Goal: Information Seeking & Learning: Learn about a topic

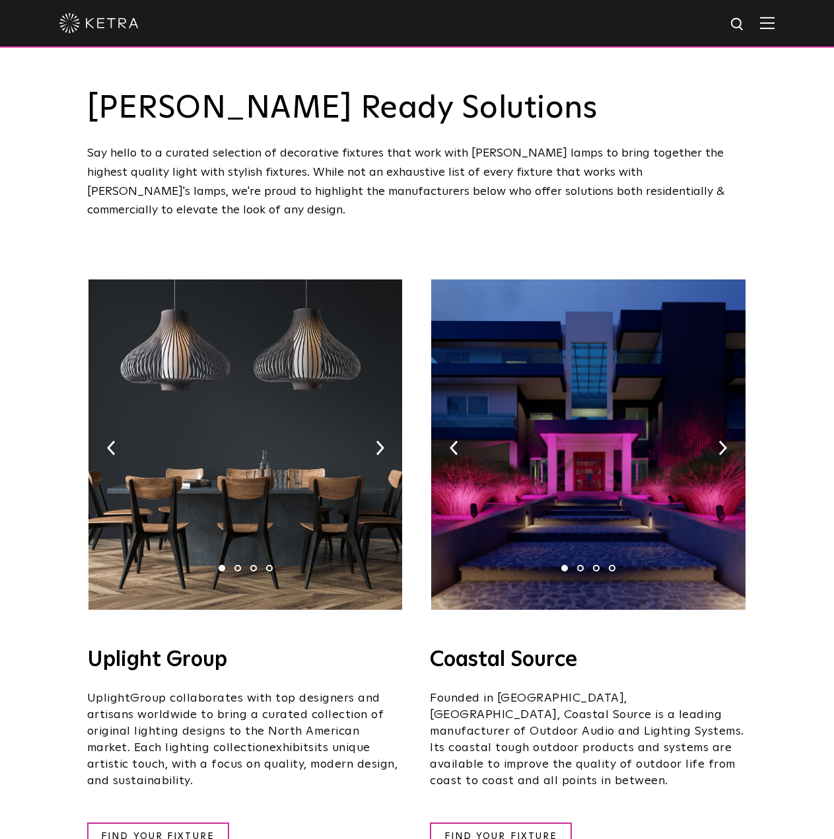
click at [548, 168] on div "Say hello to a curated selection of decorative fixtures that work with [PERSON_…" at bounding box center [417, 182] width 661 height 76
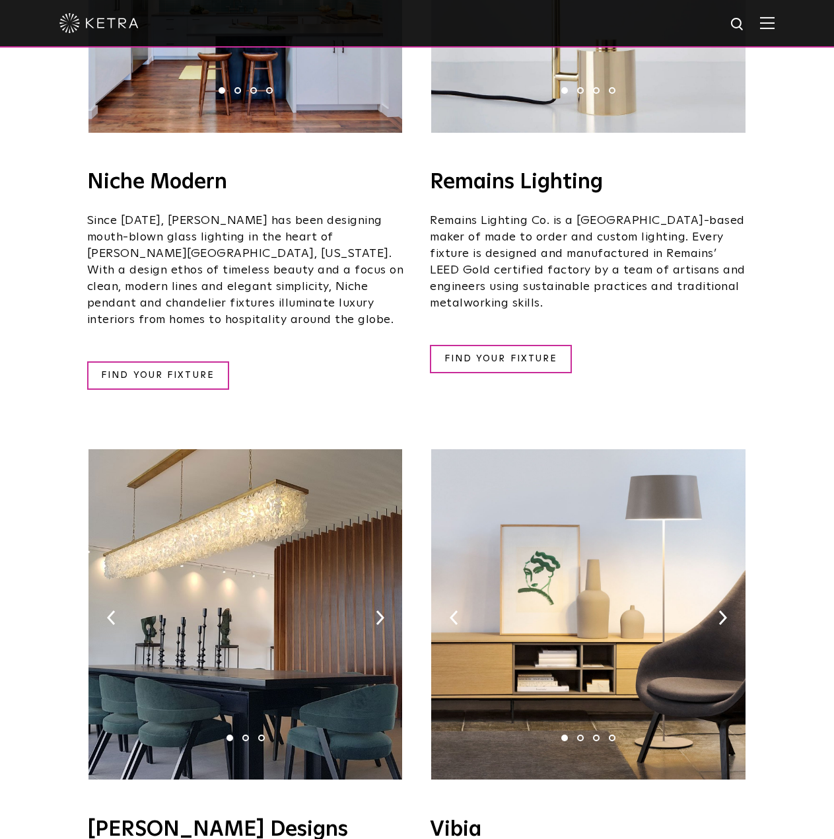
scroll to position [2114, 0]
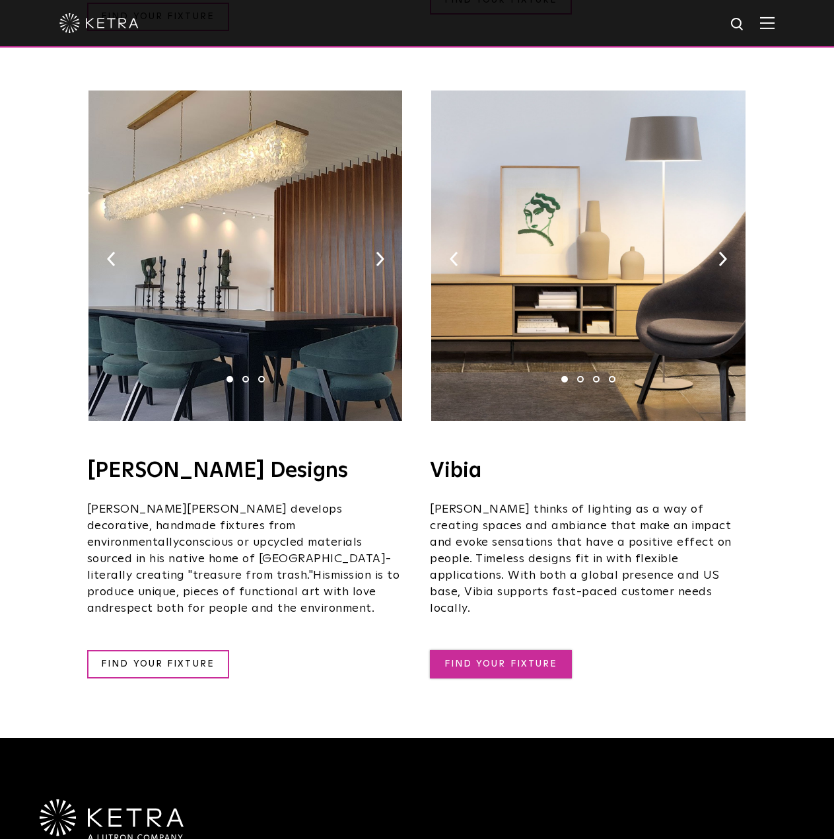
click at [471, 650] on link "FIND YOUR FIXTURE" at bounding box center [501, 664] width 142 height 28
drag, startPoint x: 622, startPoint y: 492, endPoint x: 586, endPoint y: 483, distance: 36.7
click at [621, 501] on p "[PERSON_NAME] thinks of lighting as a way of creating spaces and ambiance that …" at bounding box center [588, 559] width 317 height 116
click at [513, 501] on p "[PERSON_NAME] thinks of lighting as a way of creating spaces and ambiance that …" at bounding box center [588, 559] width 317 height 116
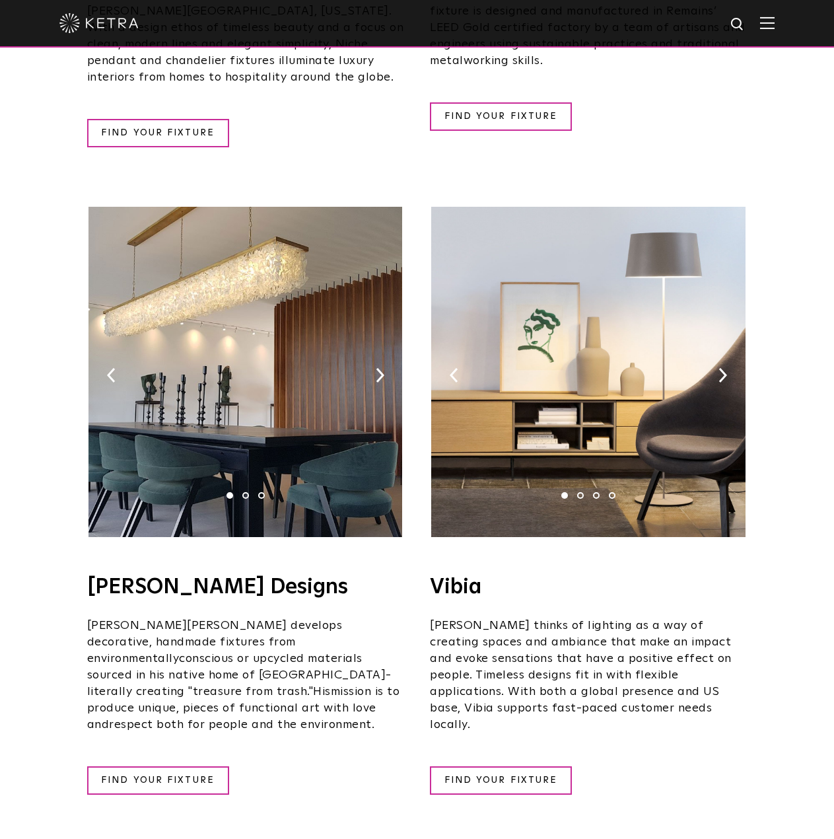
scroll to position [1982, 0]
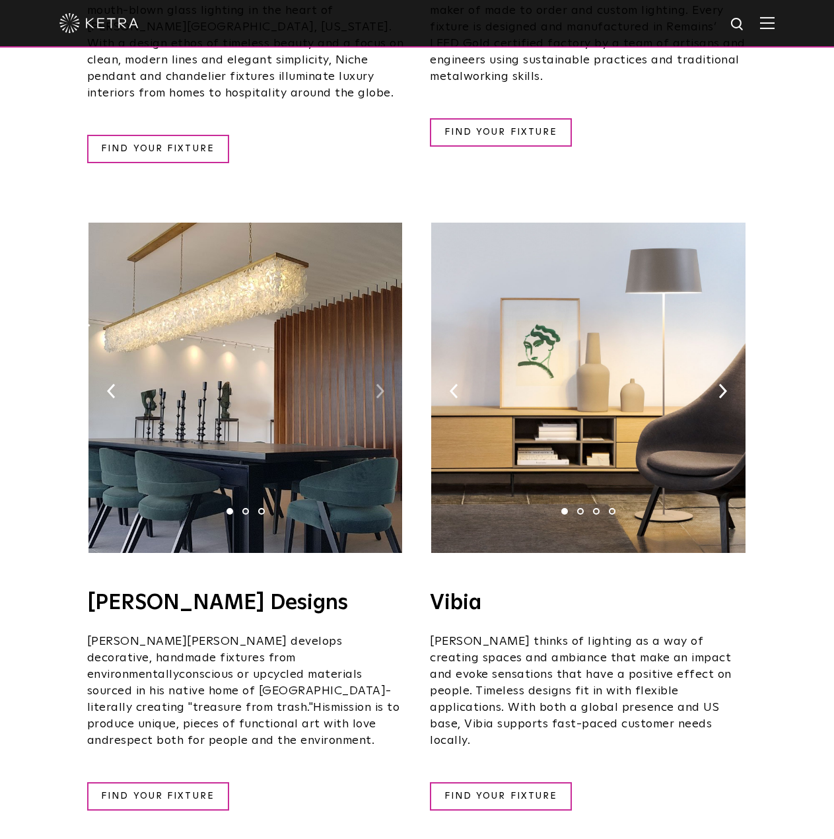
click at [376, 384] on img at bounding box center [380, 391] width 9 height 15
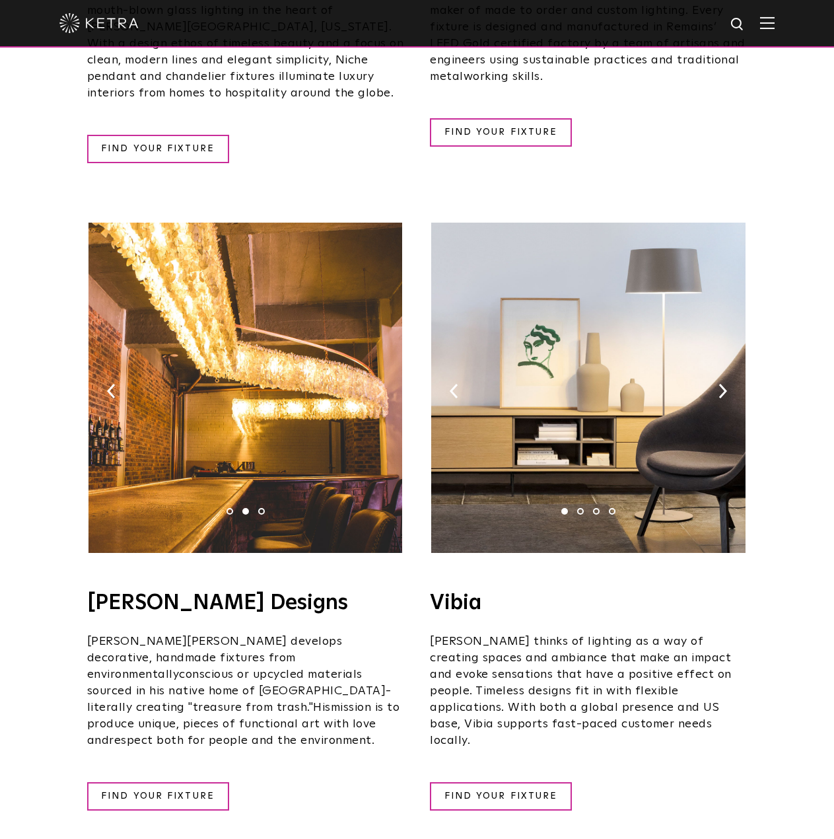
click at [378, 384] on img at bounding box center [380, 391] width 9 height 15
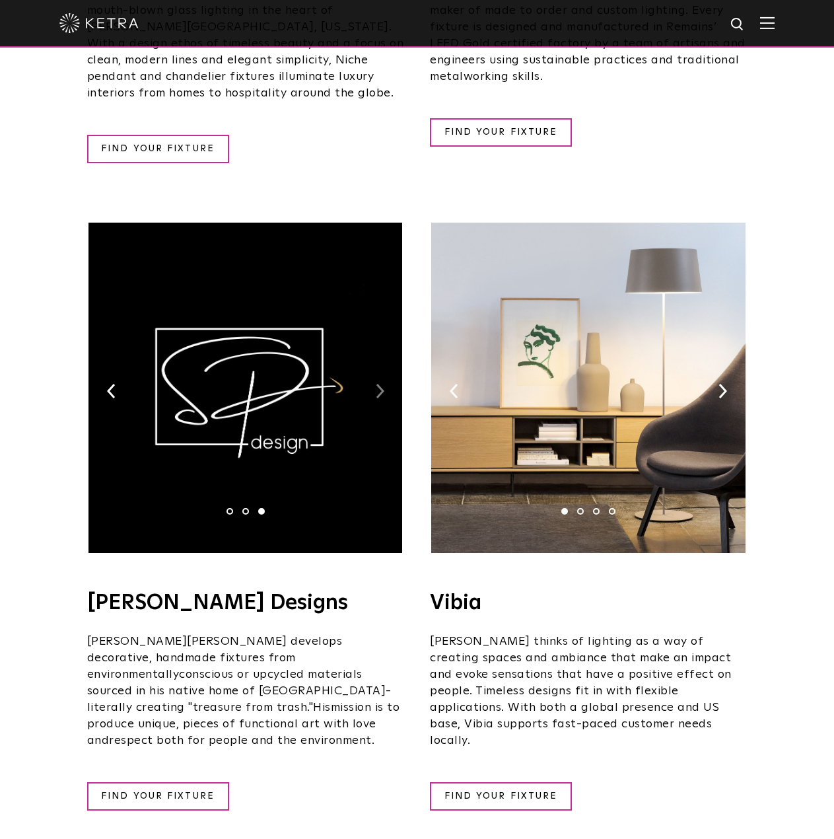
click at [378, 384] on img at bounding box center [380, 391] width 9 height 15
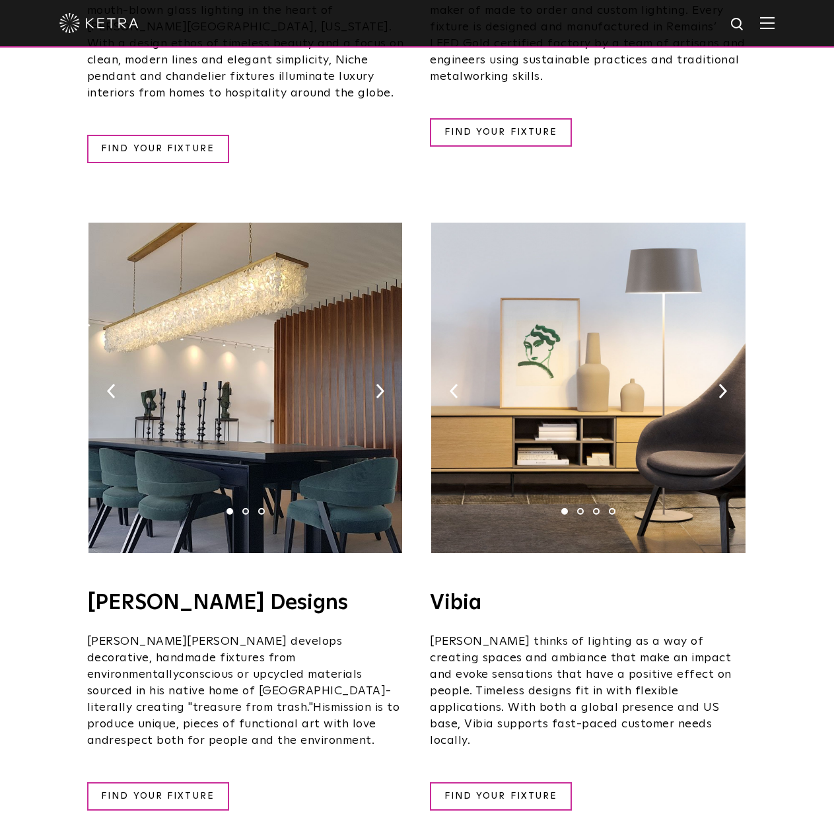
click at [373, 332] on img at bounding box center [246, 388] width 314 height 330
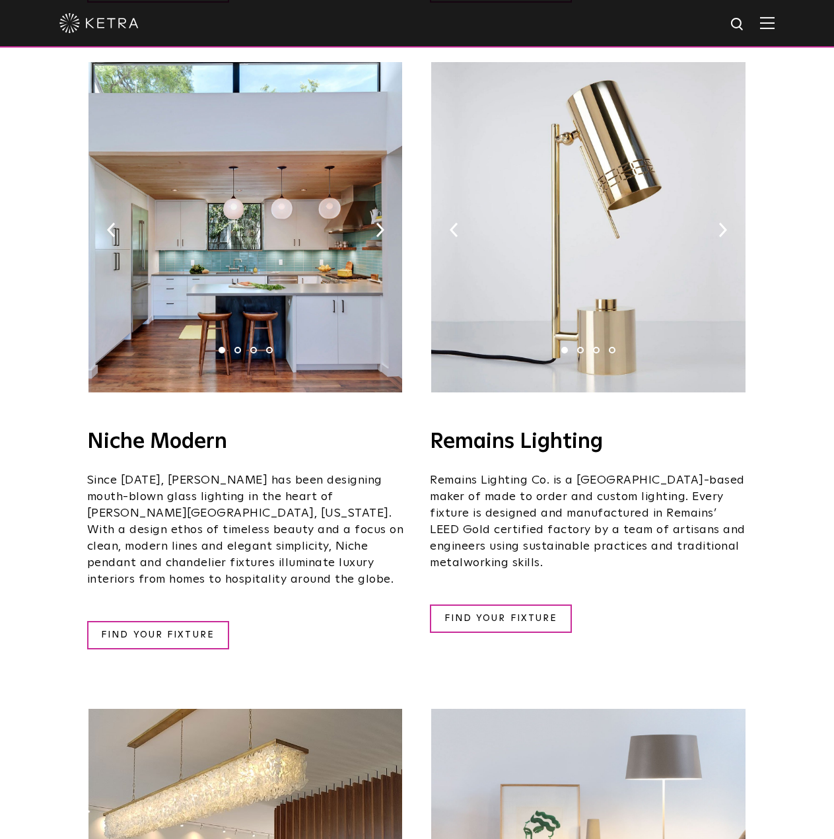
scroll to position [1453, 0]
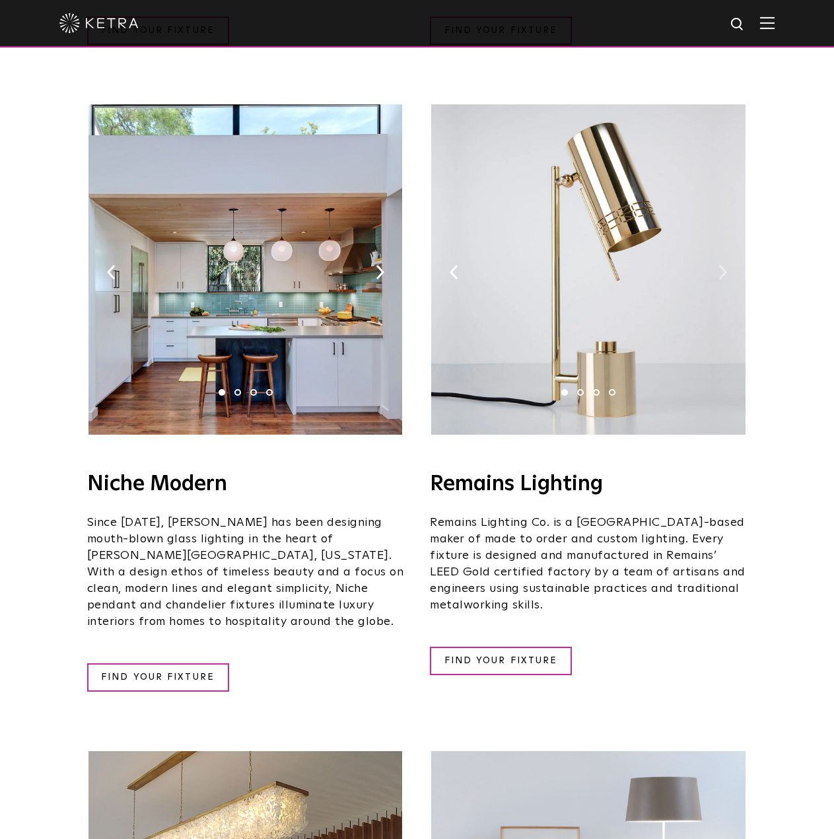
click at [719, 265] on img at bounding box center [723, 272] width 9 height 15
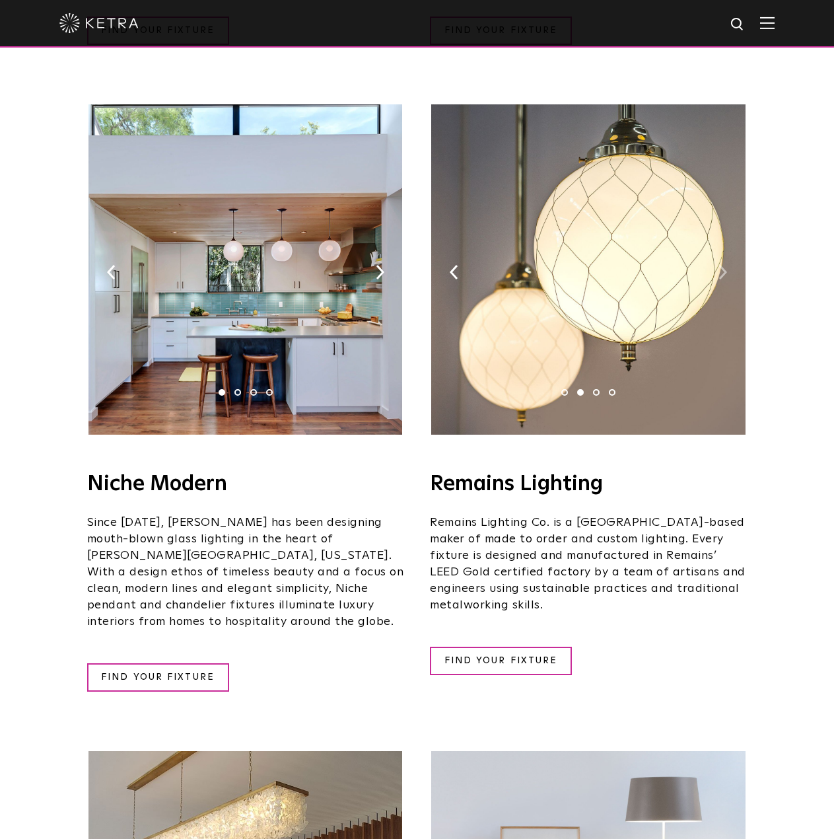
click at [723, 265] on img at bounding box center [723, 272] width 9 height 15
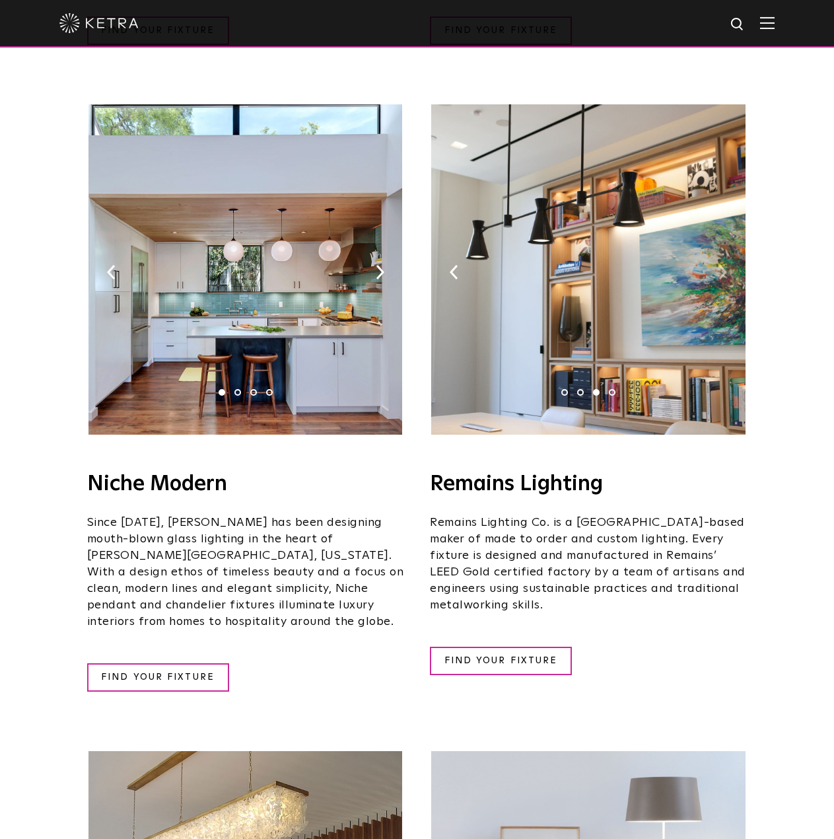
click at [724, 265] on img at bounding box center [723, 272] width 9 height 15
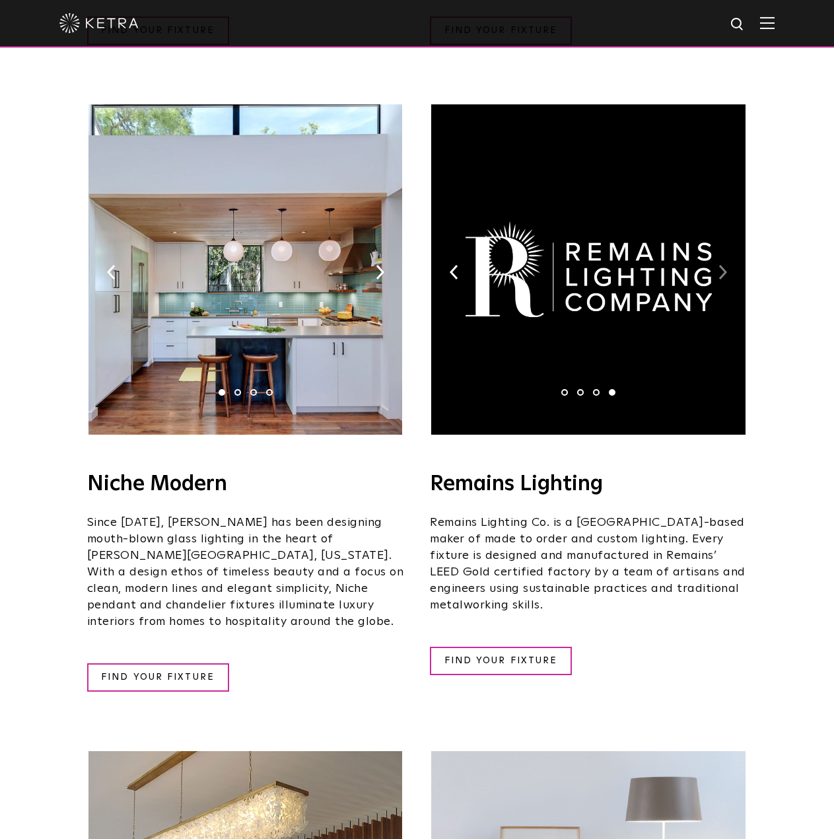
click at [724, 265] on img at bounding box center [723, 272] width 9 height 15
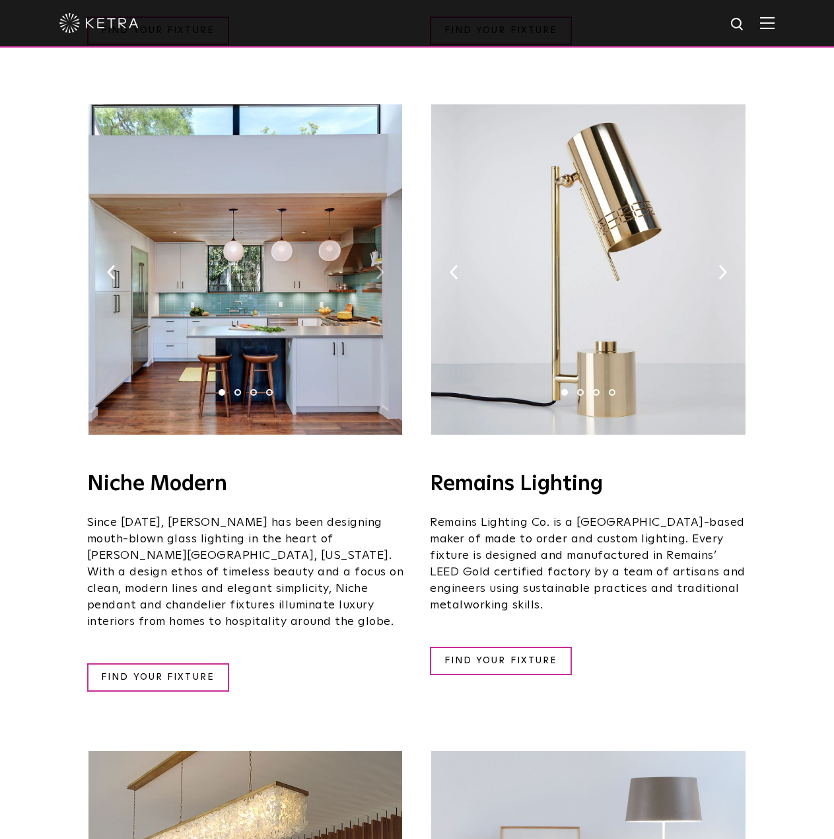
click at [383, 265] on img at bounding box center [380, 272] width 9 height 15
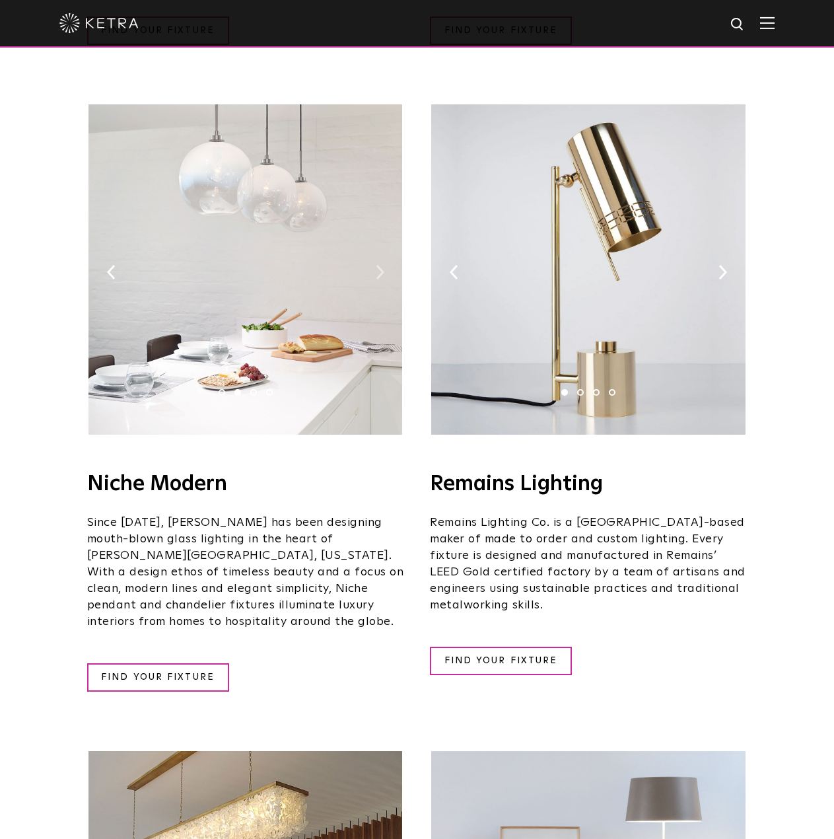
click at [381, 265] on img at bounding box center [380, 272] width 9 height 15
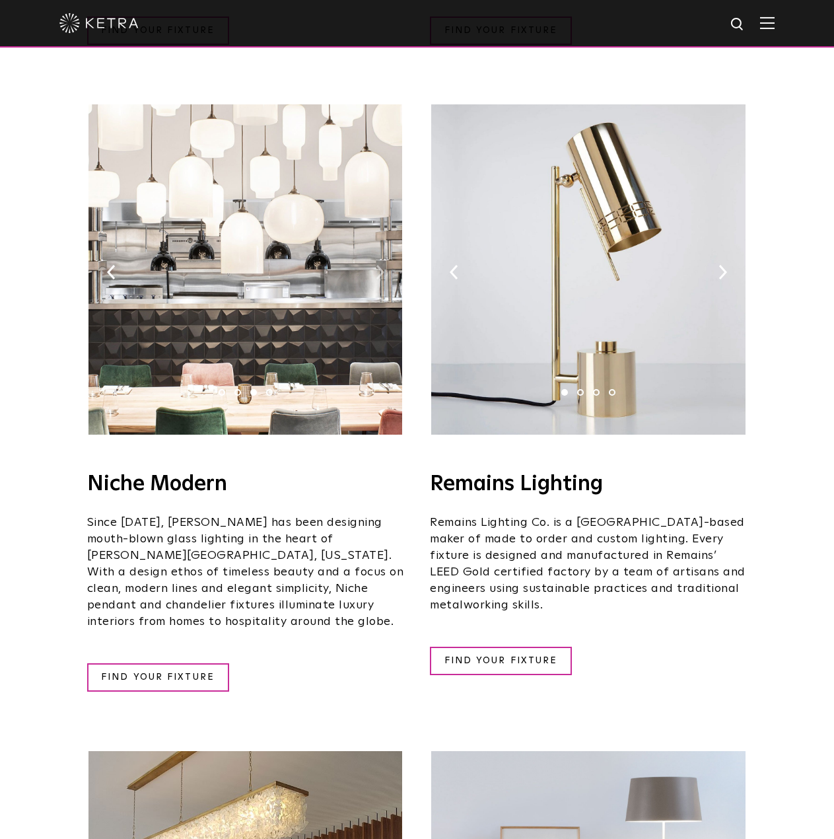
click at [381, 265] on img at bounding box center [380, 272] width 9 height 15
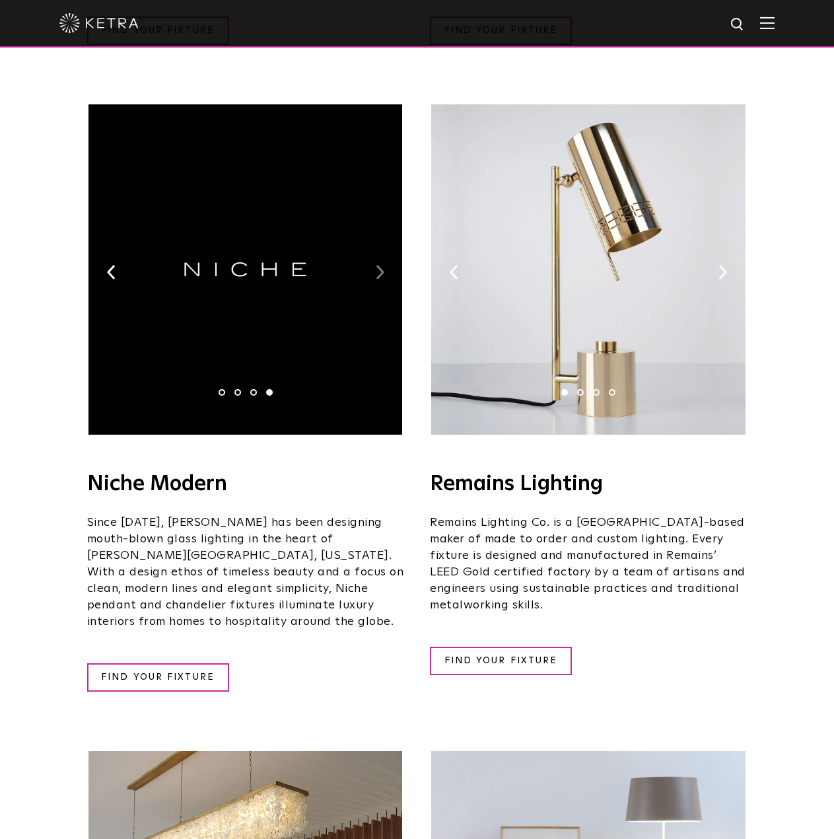
click at [381, 265] on img at bounding box center [380, 272] width 9 height 15
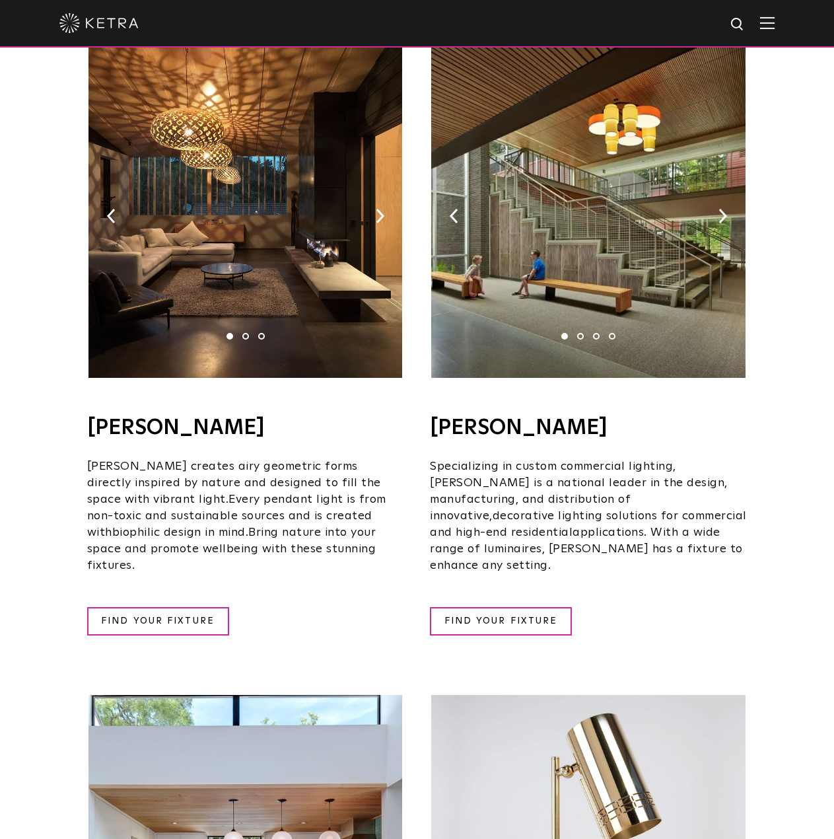
scroll to position [859, 0]
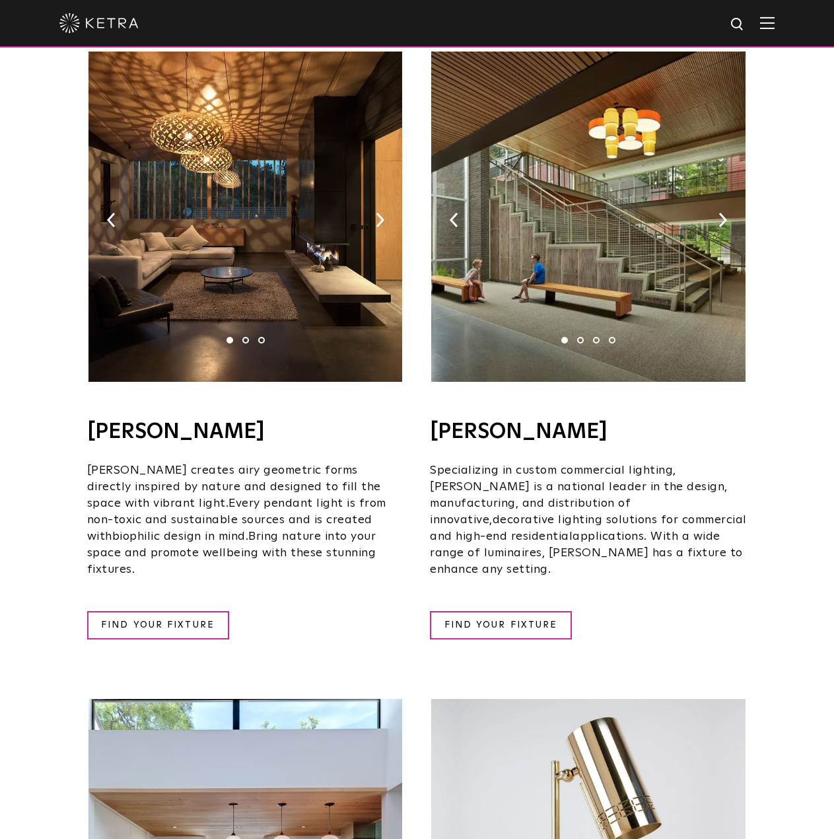
click at [717, 198] on img at bounding box center [588, 217] width 314 height 330
click at [723, 213] on img at bounding box center [723, 220] width 9 height 15
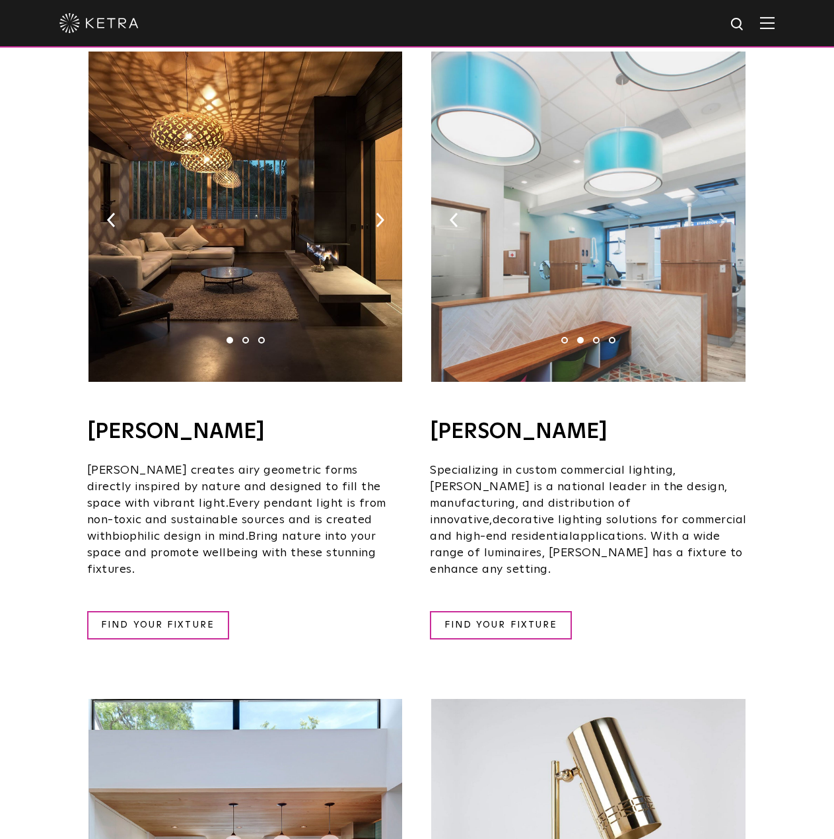
click at [723, 213] on img at bounding box center [723, 220] width 9 height 15
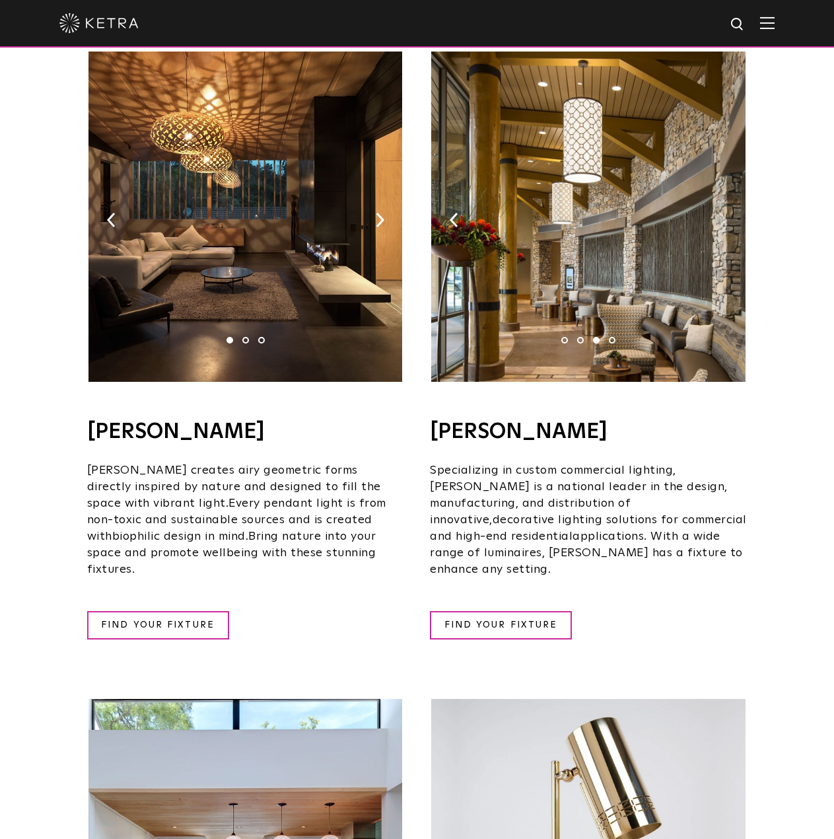
click at [723, 213] on img at bounding box center [723, 220] width 9 height 15
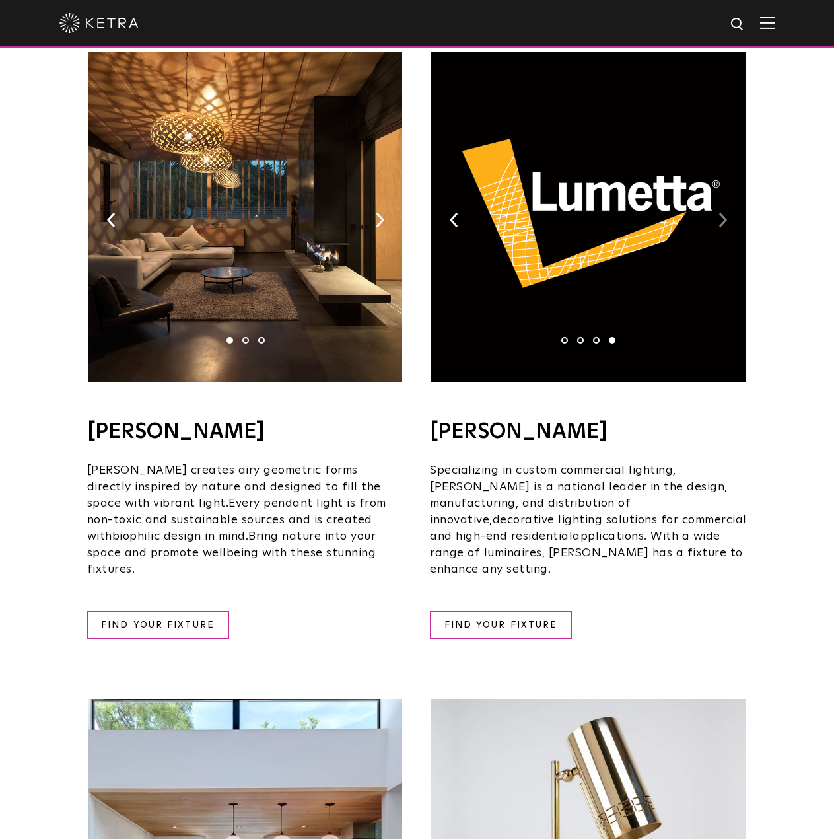
click at [723, 213] on img at bounding box center [723, 220] width 9 height 15
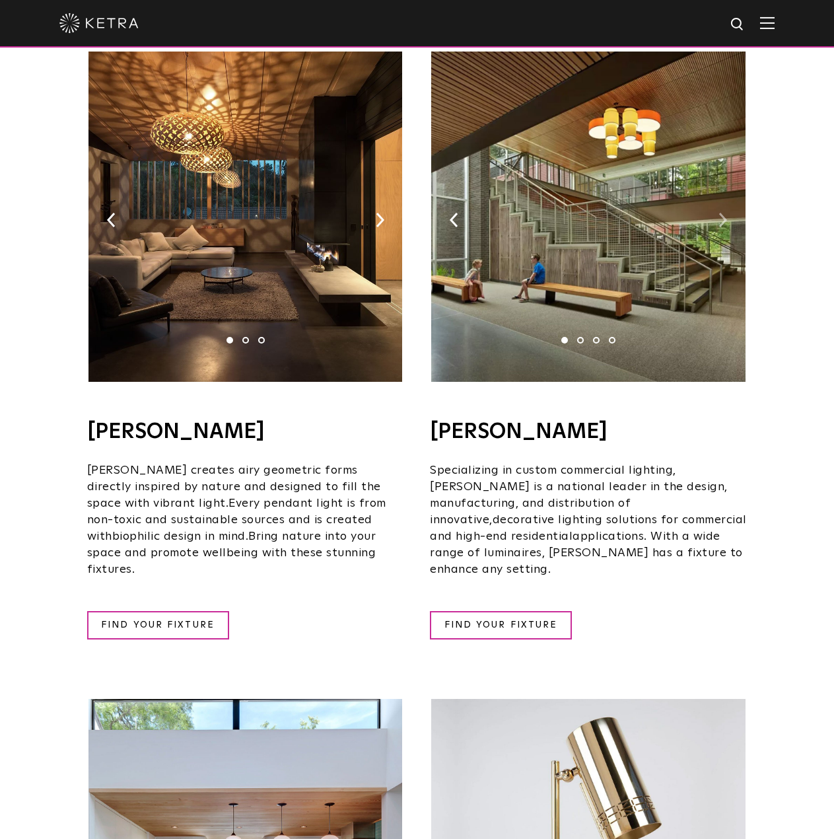
click at [723, 213] on img at bounding box center [723, 220] width 9 height 15
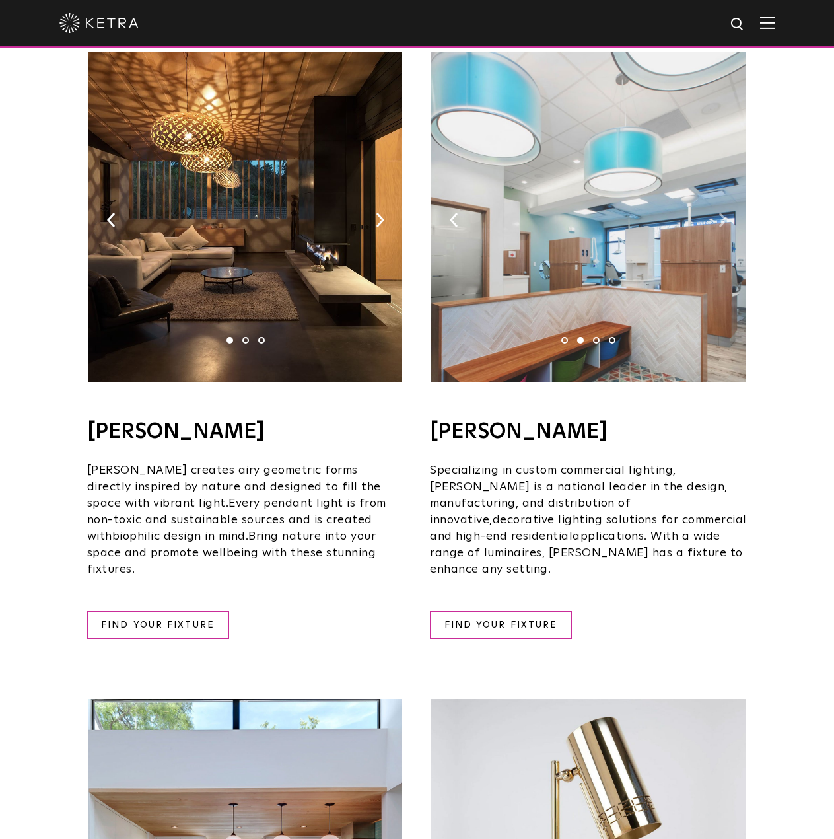
click at [723, 213] on img at bounding box center [723, 220] width 9 height 15
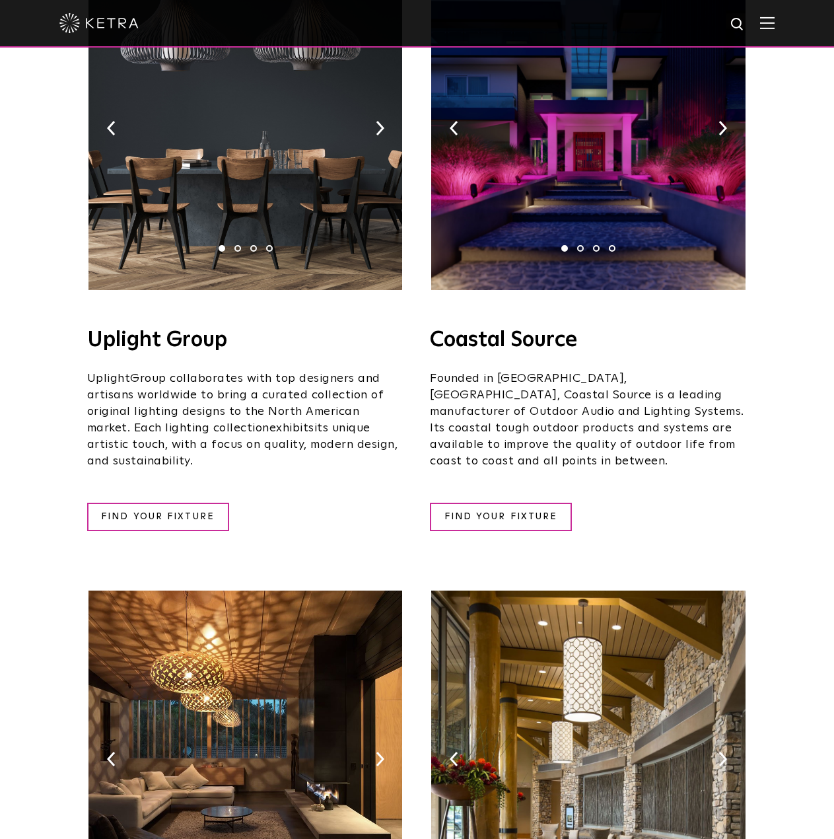
scroll to position [595, 0]
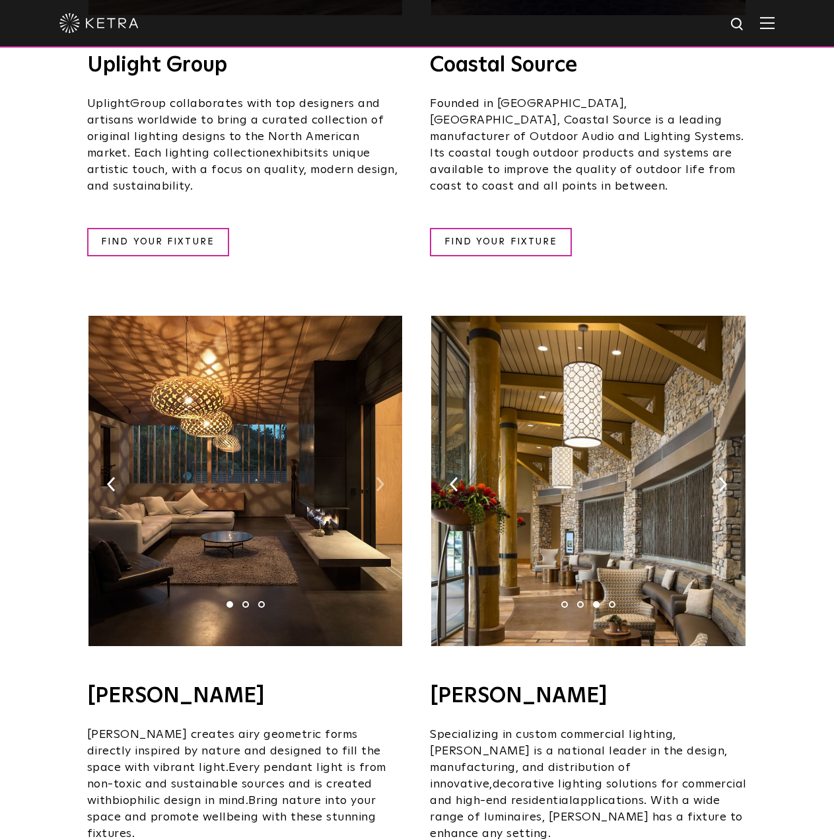
click at [377, 477] on img at bounding box center [380, 484] width 9 height 15
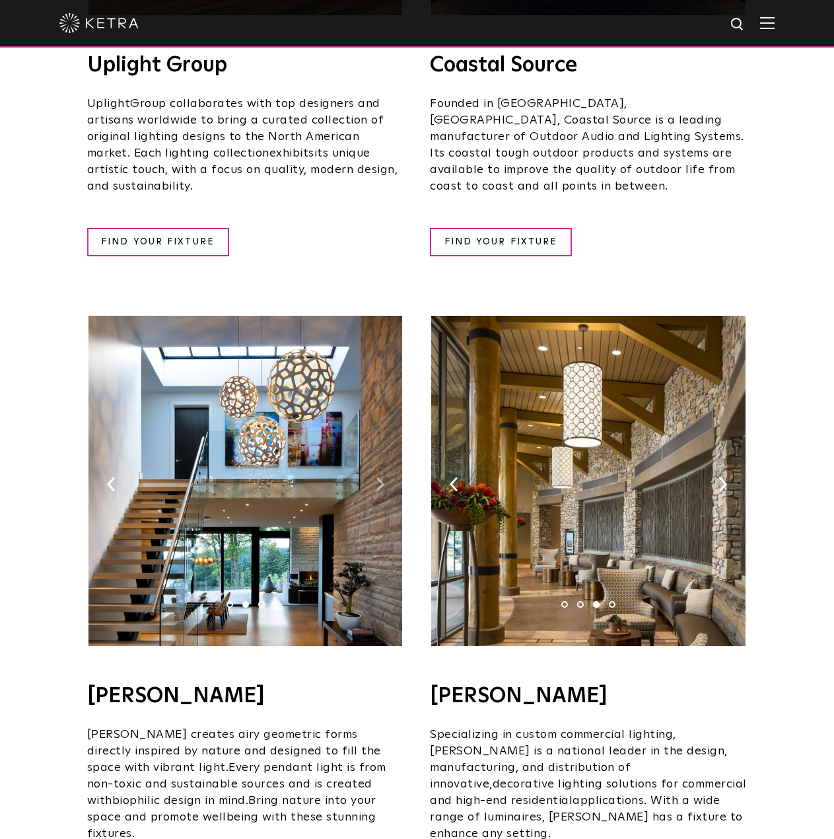
click at [377, 477] on img at bounding box center [380, 484] width 9 height 15
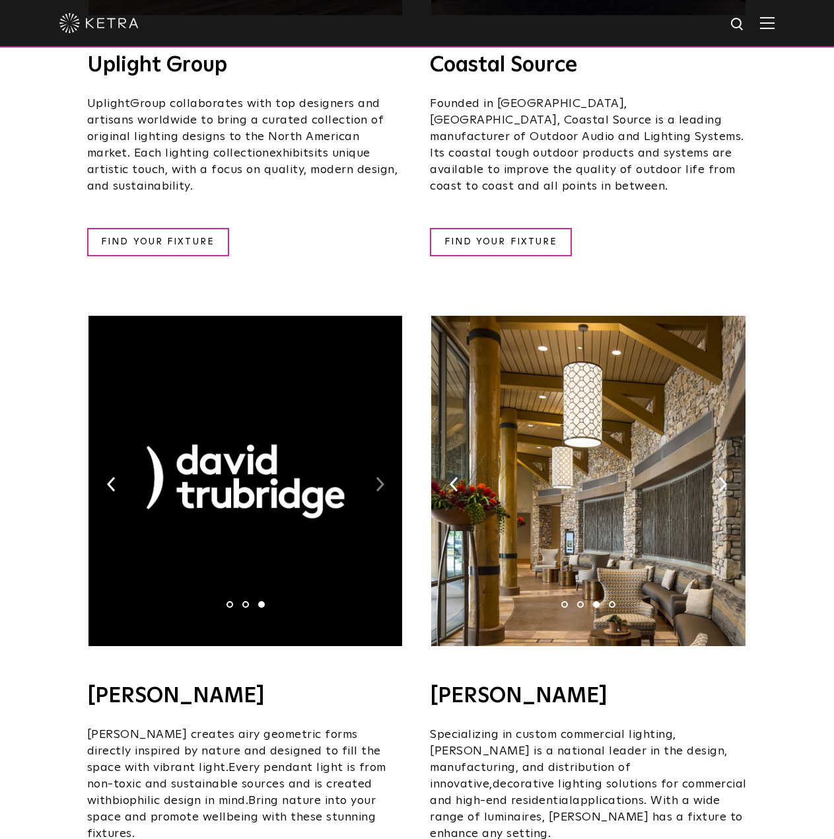
click at [377, 477] on img at bounding box center [380, 484] width 9 height 15
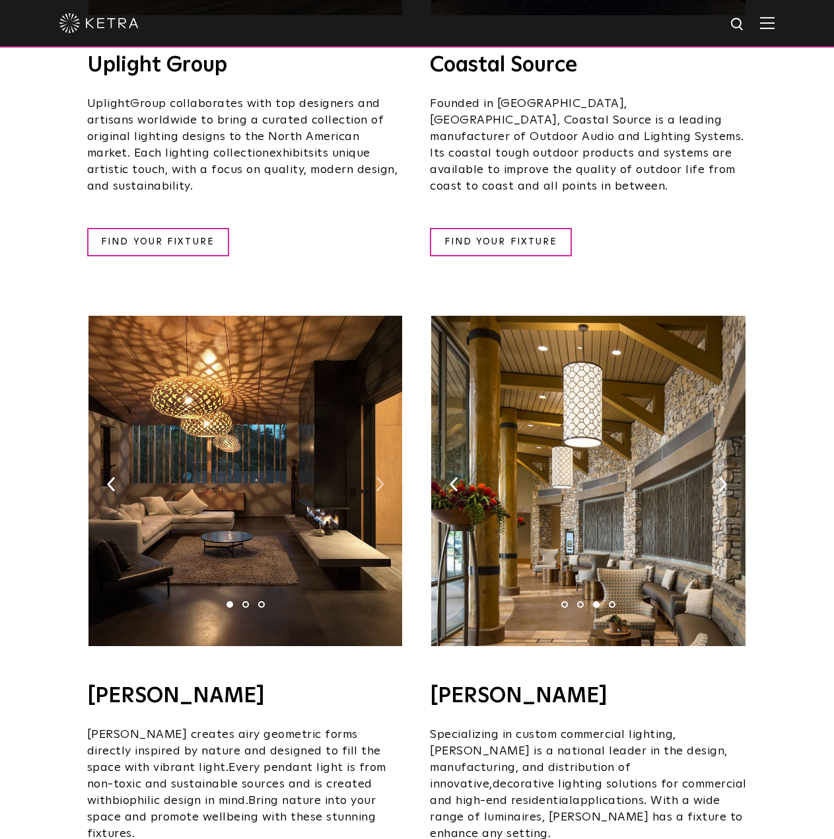
click at [377, 477] on img at bounding box center [380, 484] width 9 height 15
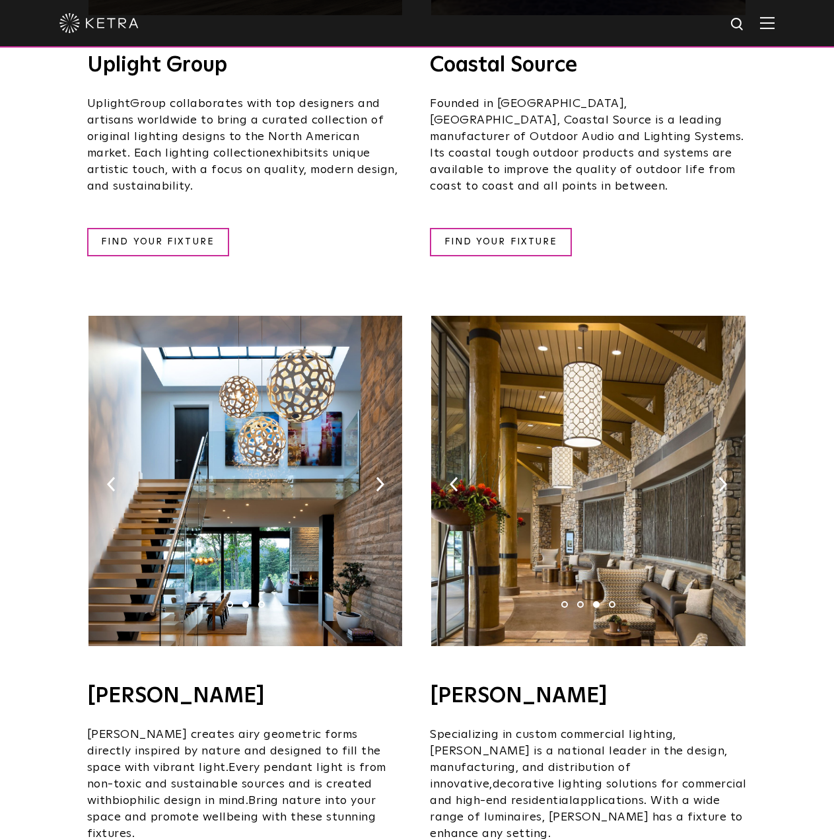
click at [375, 457] on img at bounding box center [246, 481] width 314 height 330
click at [381, 477] on img at bounding box center [380, 484] width 9 height 15
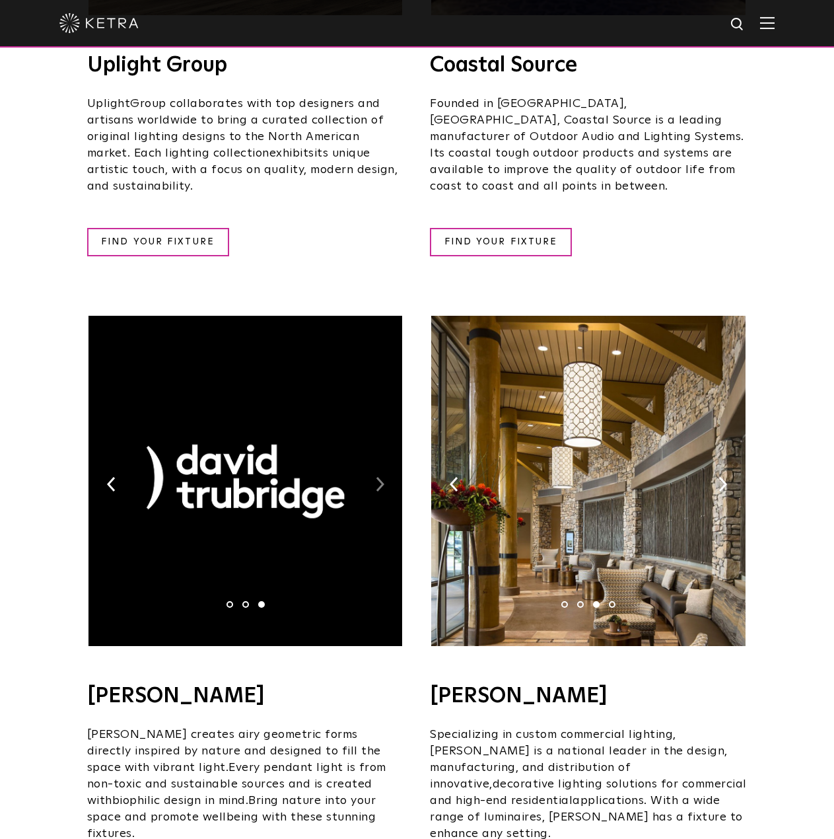
click at [382, 477] on img at bounding box center [380, 484] width 9 height 15
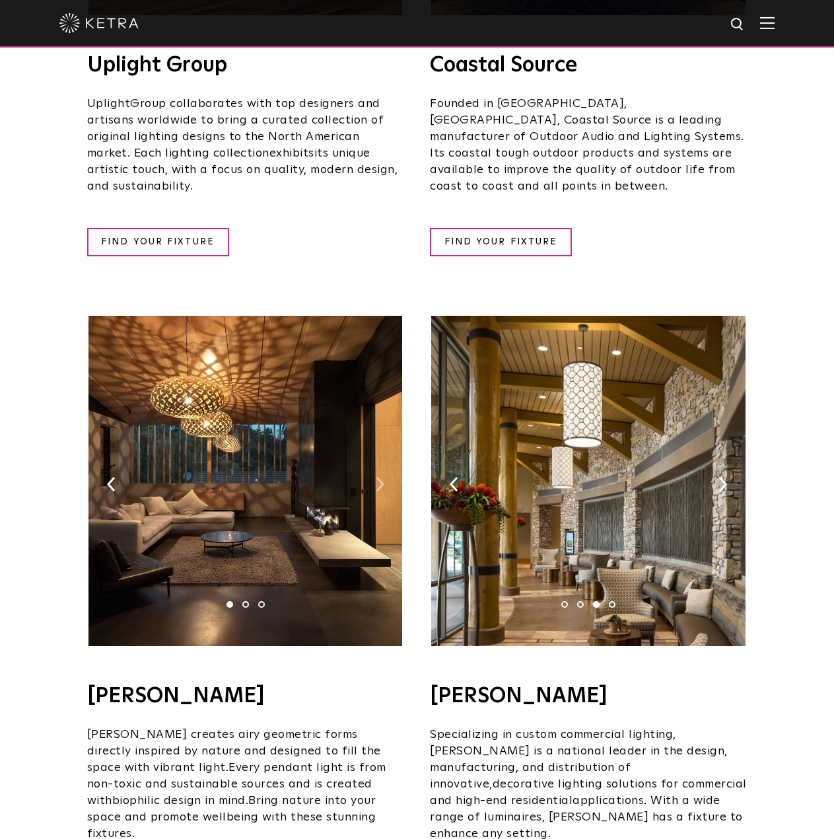
click at [380, 477] on img at bounding box center [380, 484] width 9 height 15
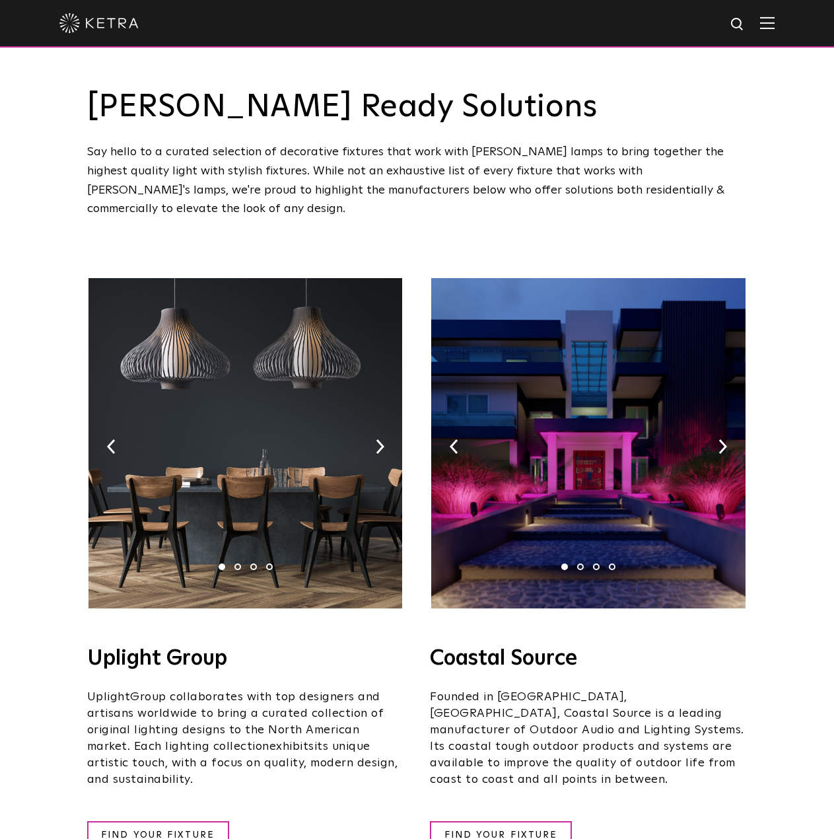
scroll to position [0, 0]
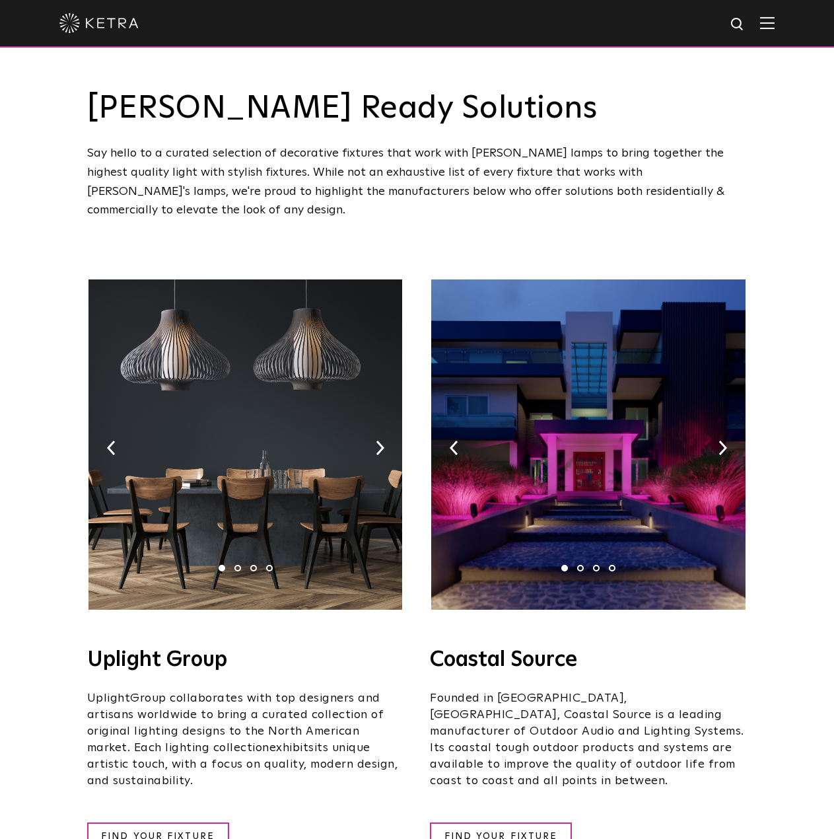
click at [385, 429] on img at bounding box center [246, 444] width 314 height 330
click at [378, 441] on img at bounding box center [380, 448] width 9 height 15
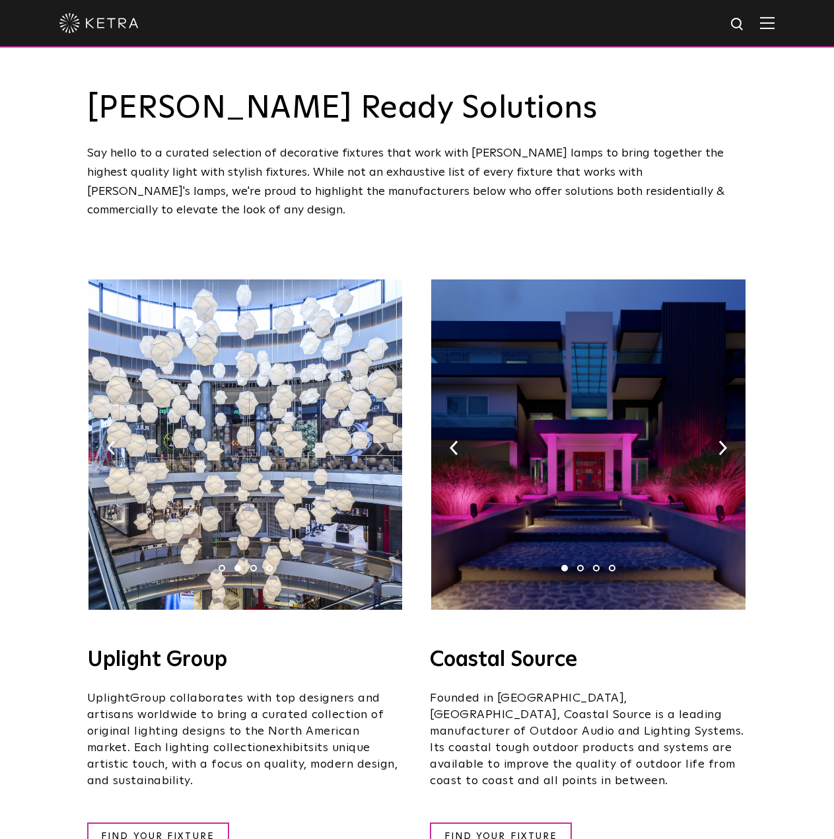
click at [379, 441] on img at bounding box center [380, 448] width 9 height 15
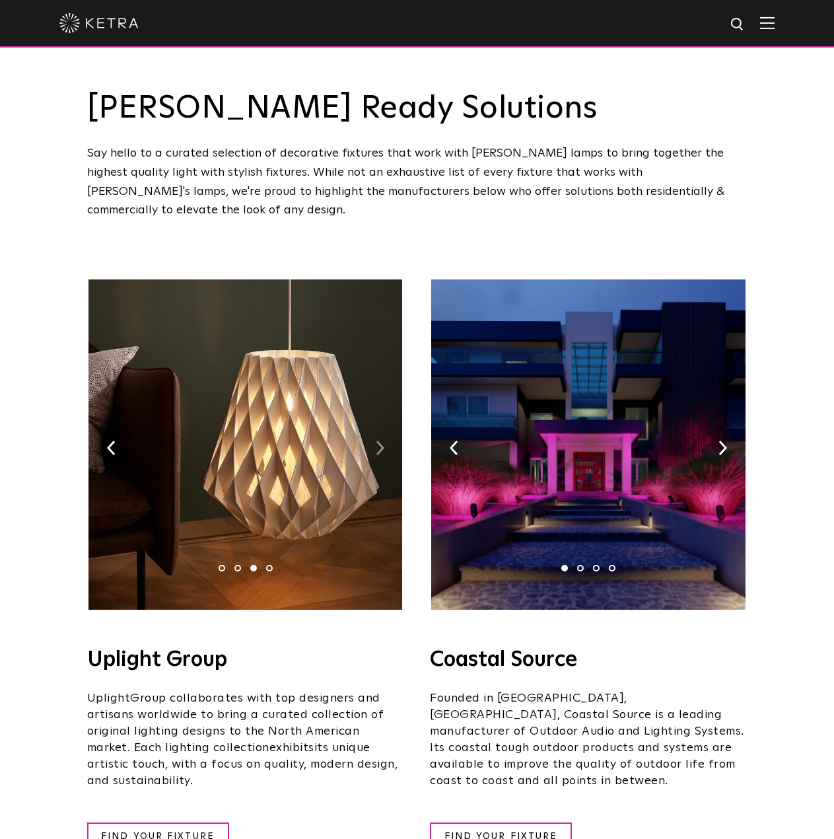
click at [379, 441] on img at bounding box center [380, 448] width 9 height 15
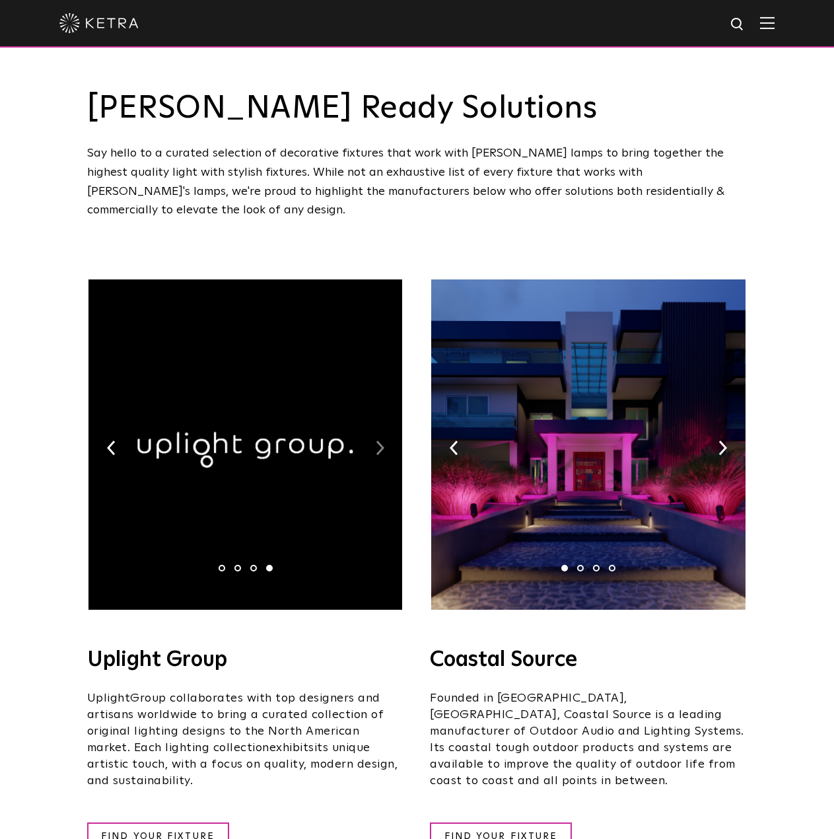
click at [379, 441] on img at bounding box center [380, 448] width 9 height 15
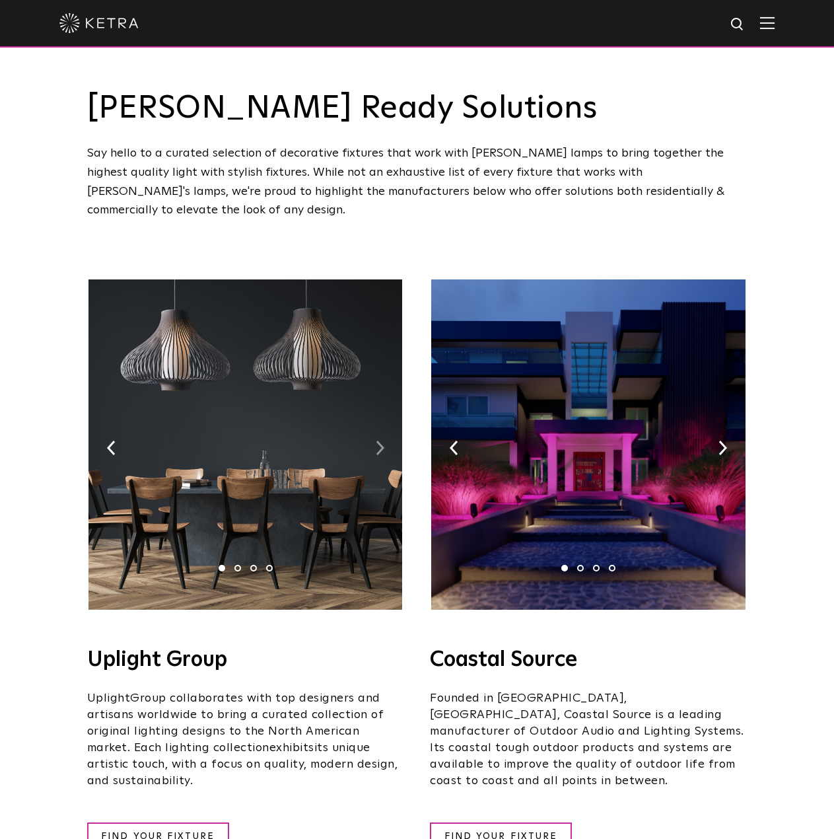
click at [379, 441] on img at bounding box center [380, 448] width 9 height 15
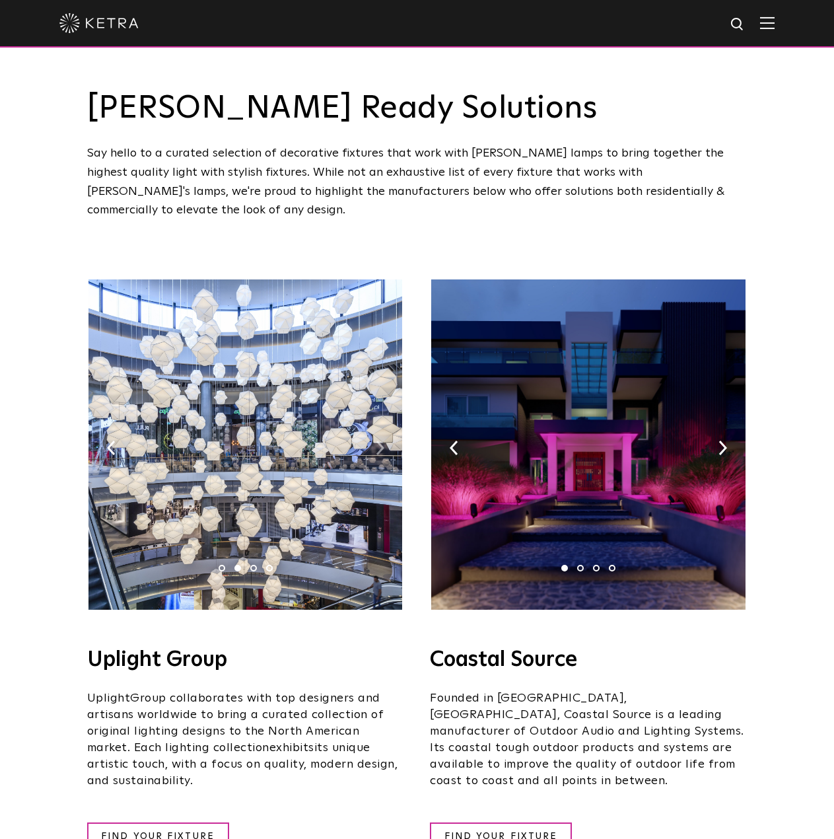
click at [379, 441] on img at bounding box center [380, 448] width 9 height 15
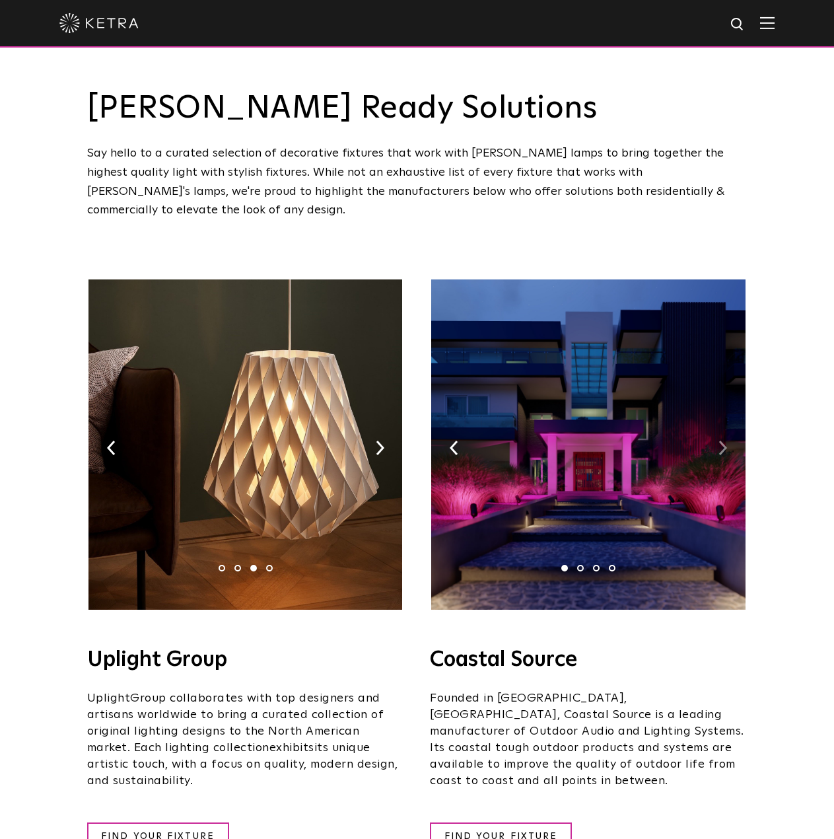
click at [724, 441] on img at bounding box center [723, 448] width 9 height 15
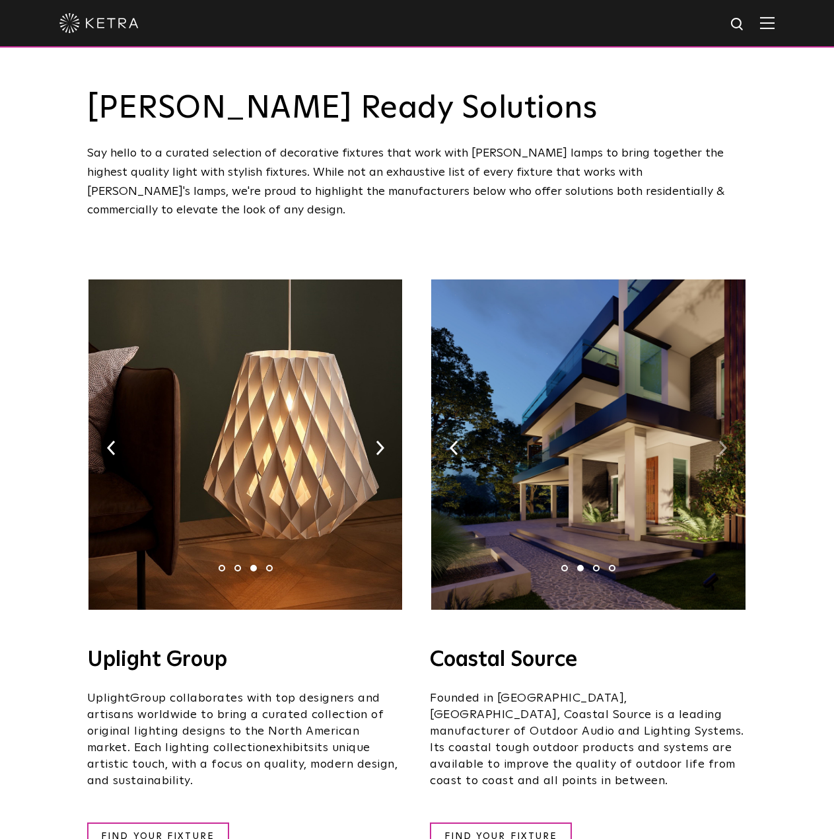
click at [724, 441] on img at bounding box center [723, 448] width 9 height 15
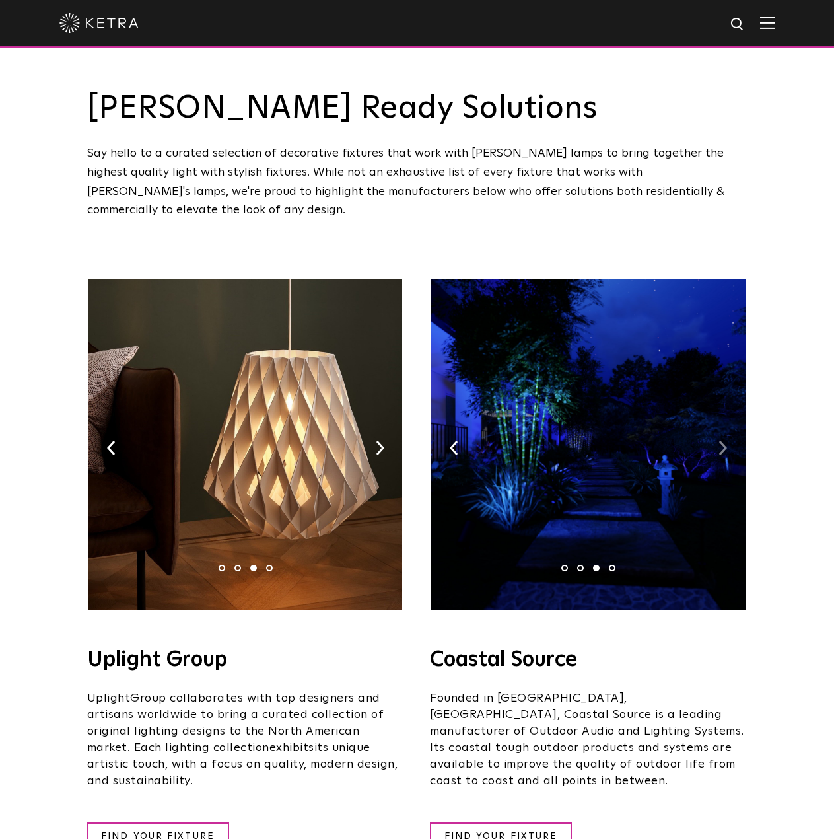
click at [724, 441] on img at bounding box center [723, 448] width 9 height 15
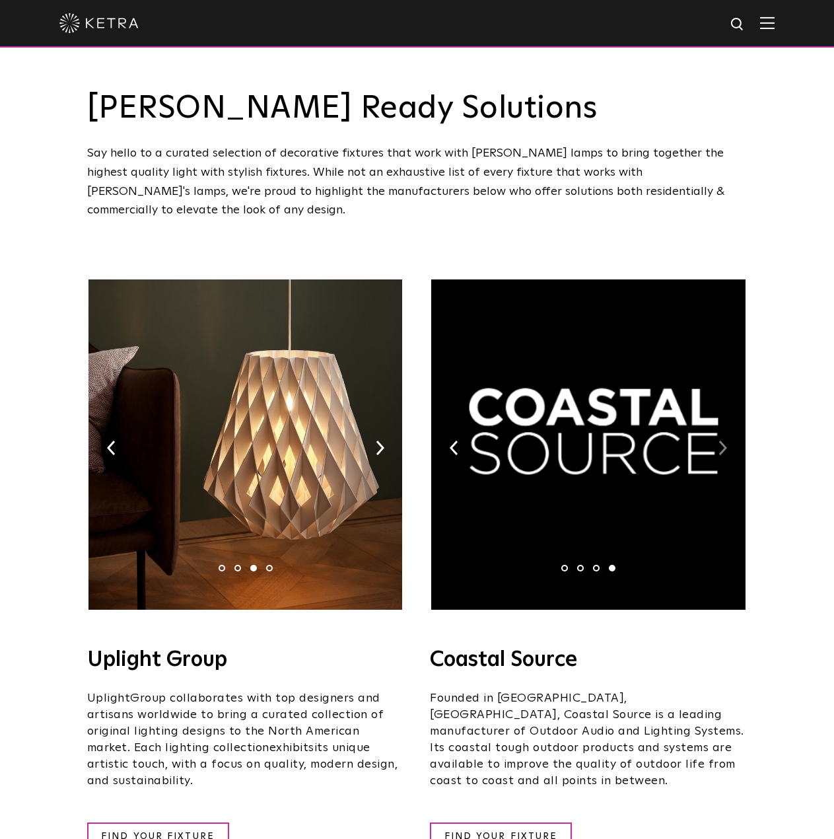
click at [724, 441] on img at bounding box center [723, 448] width 9 height 15
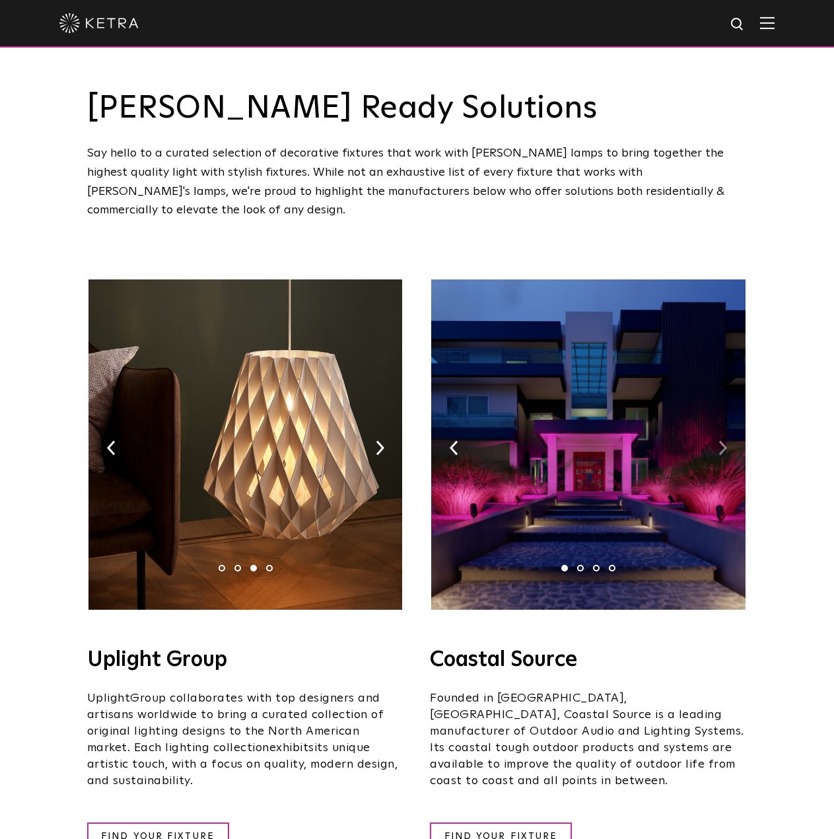
click at [724, 441] on img at bounding box center [723, 448] width 9 height 15
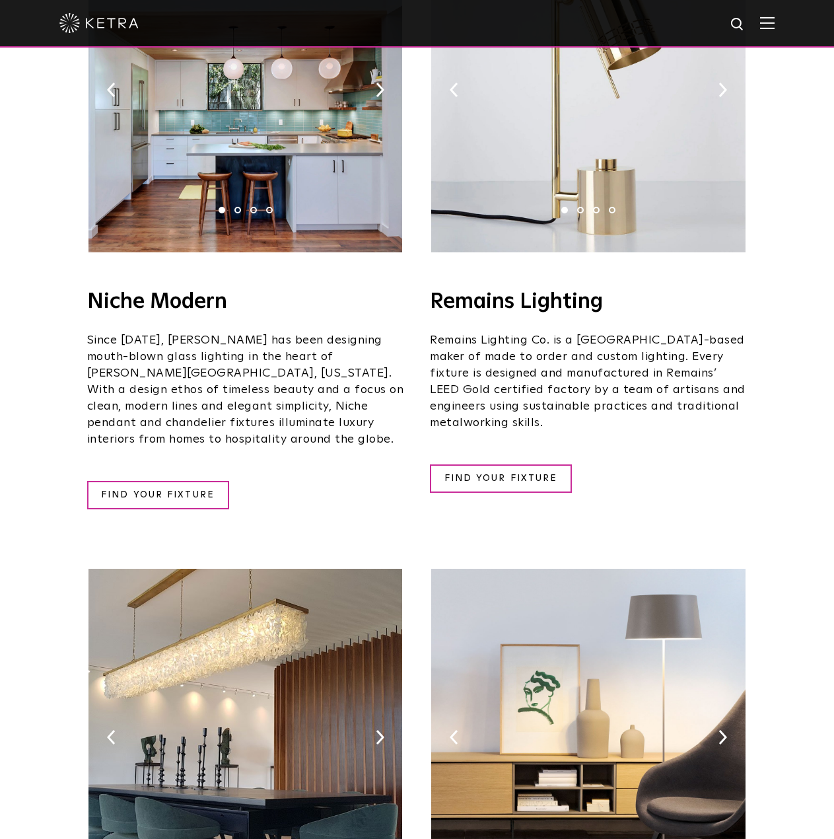
scroll to position [1893, 0]
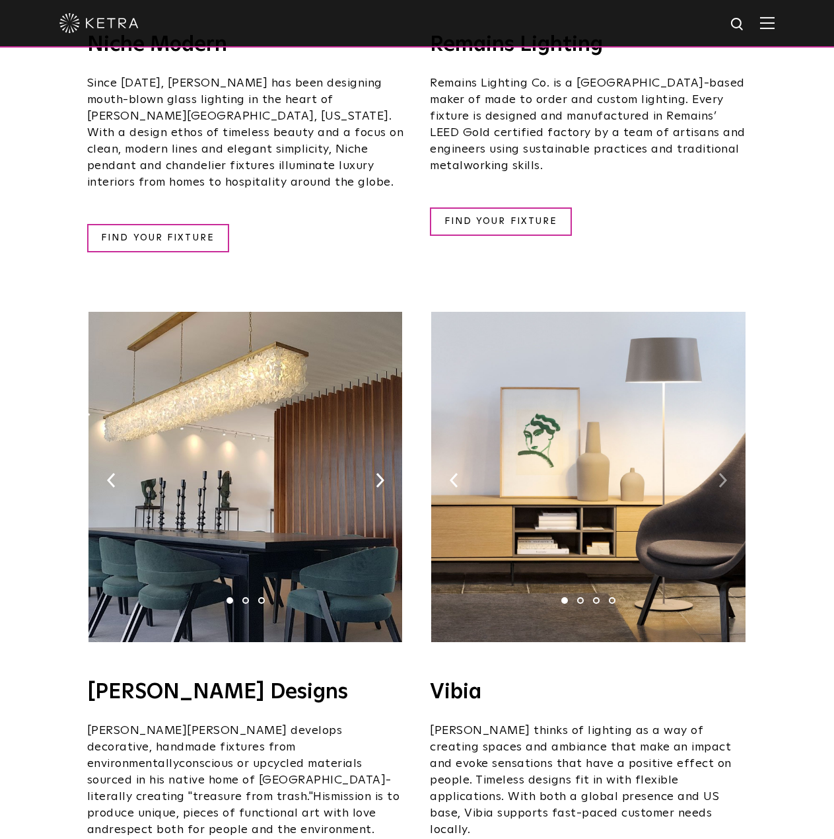
click at [721, 473] on img at bounding box center [723, 480] width 9 height 15
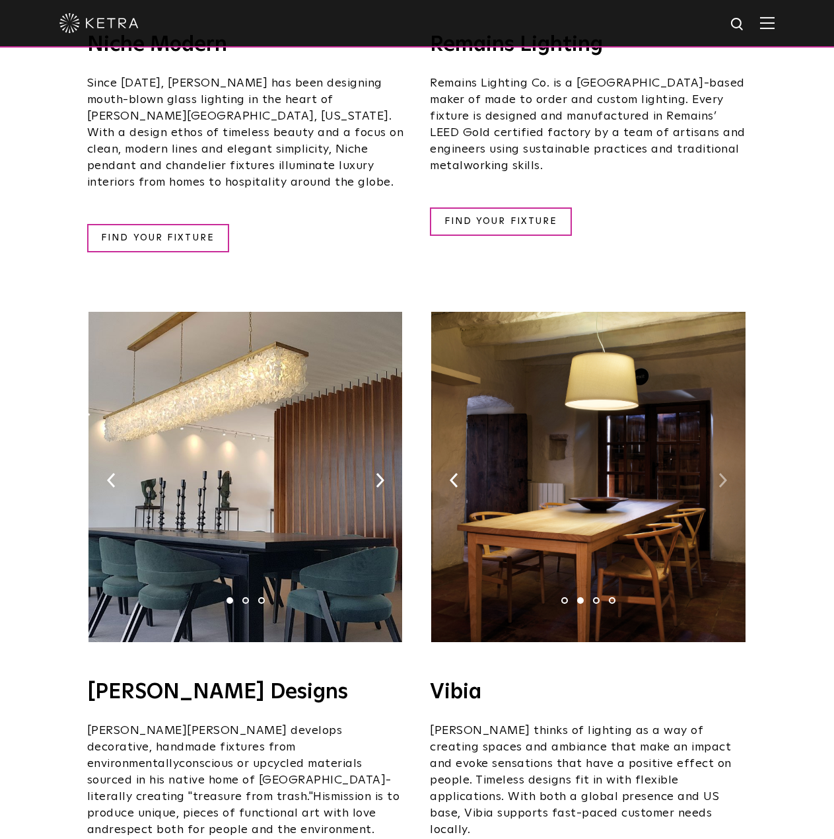
click at [721, 473] on img at bounding box center [723, 480] width 9 height 15
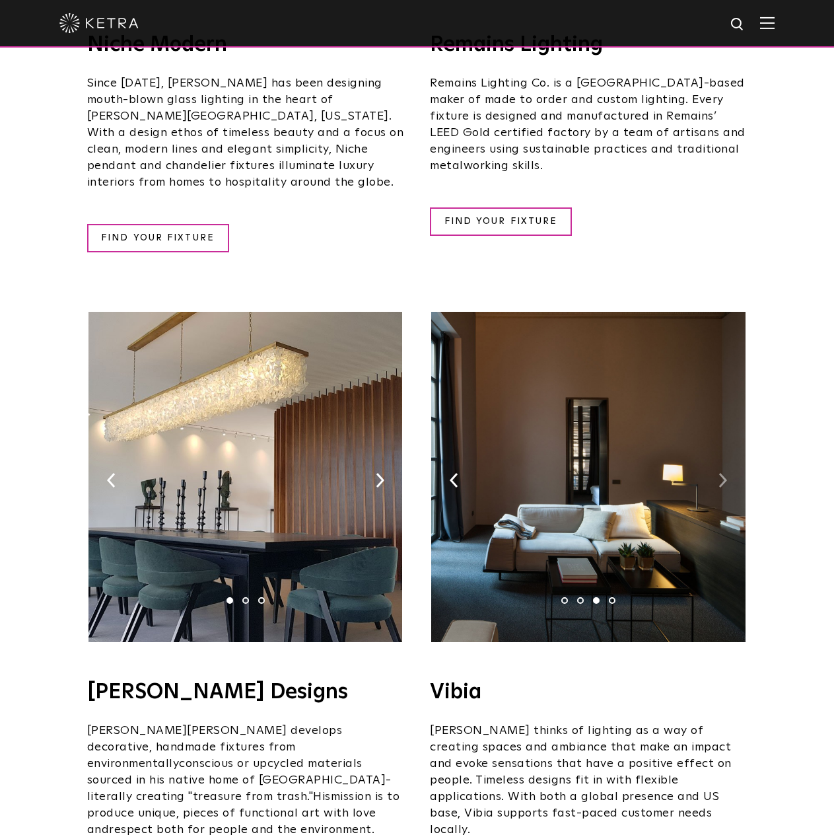
click at [721, 473] on img at bounding box center [723, 480] width 9 height 15
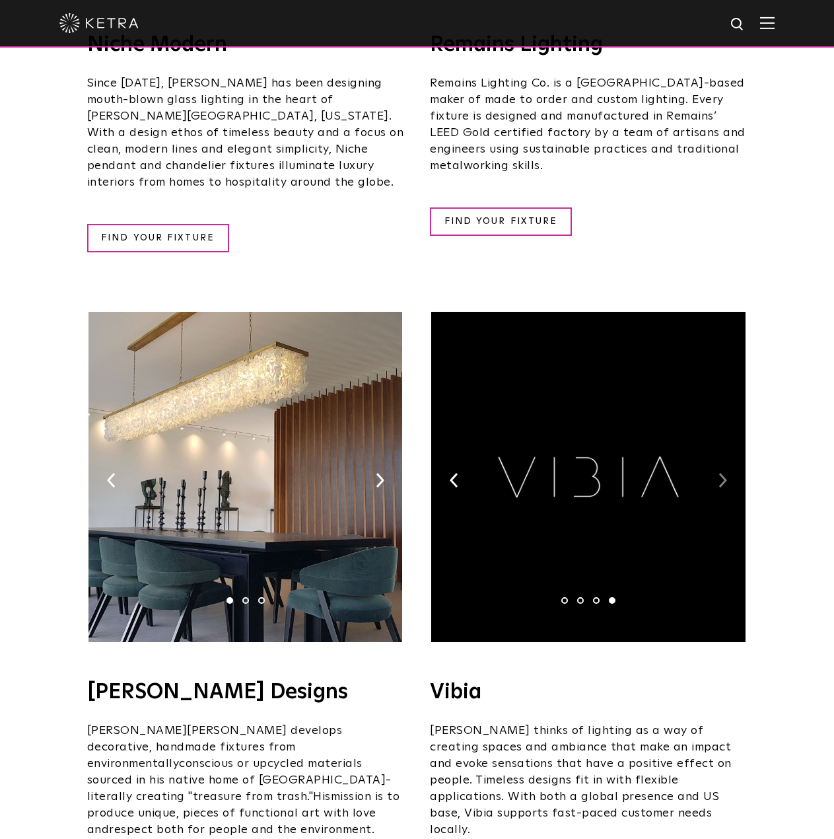
click at [721, 473] on img at bounding box center [723, 480] width 9 height 15
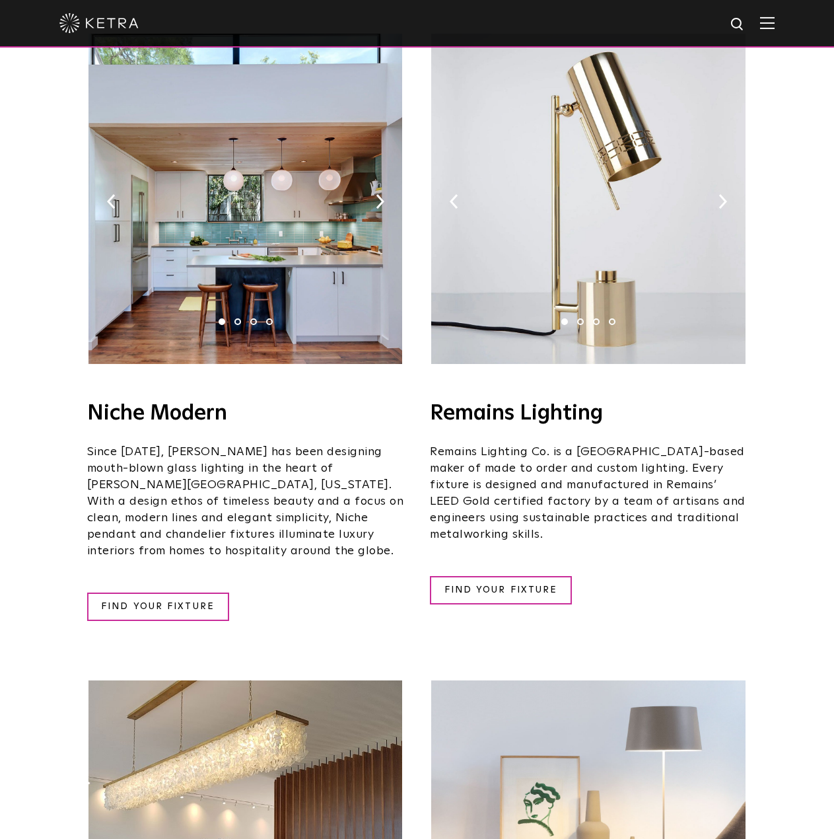
scroll to position [1430, 0]
